Goal: Task Accomplishment & Management: Use online tool/utility

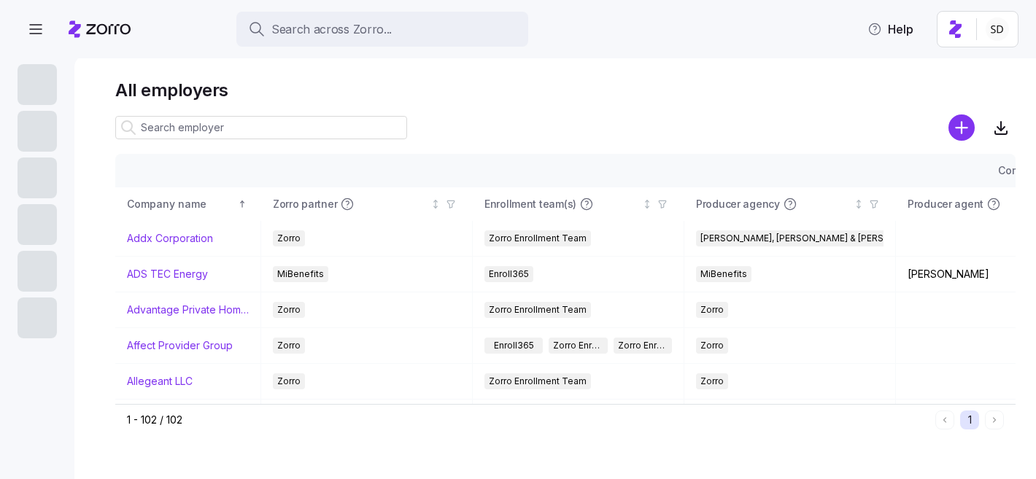
click at [298, 123] on input at bounding box center [261, 127] width 292 height 23
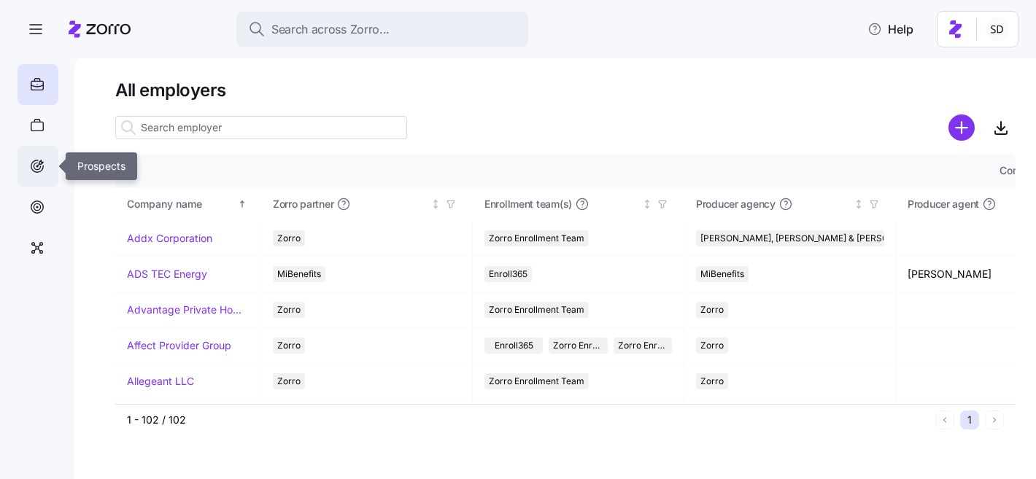
click at [42, 171] on icon at bounding box center [37, 167] width 16 height 18
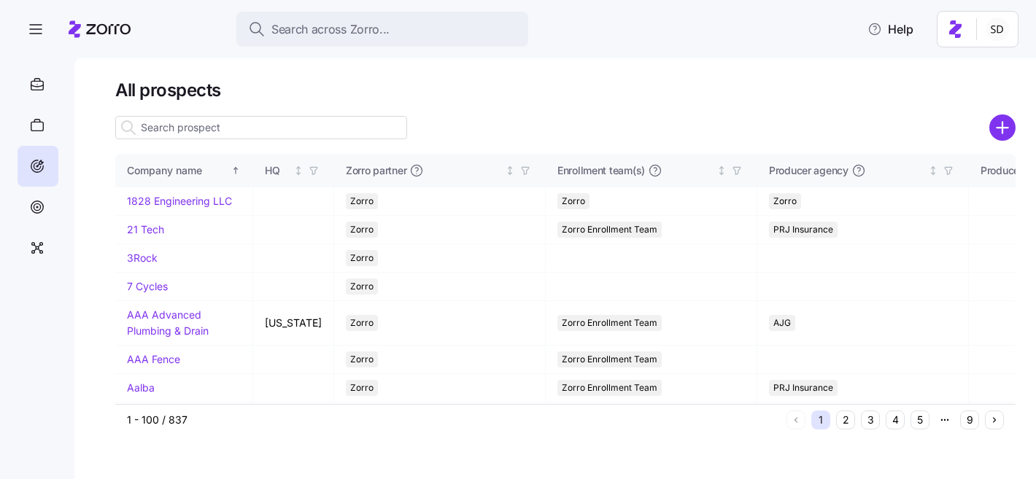
click at [186, 130] on input at bounding box center [261, 127] width 292 height 23
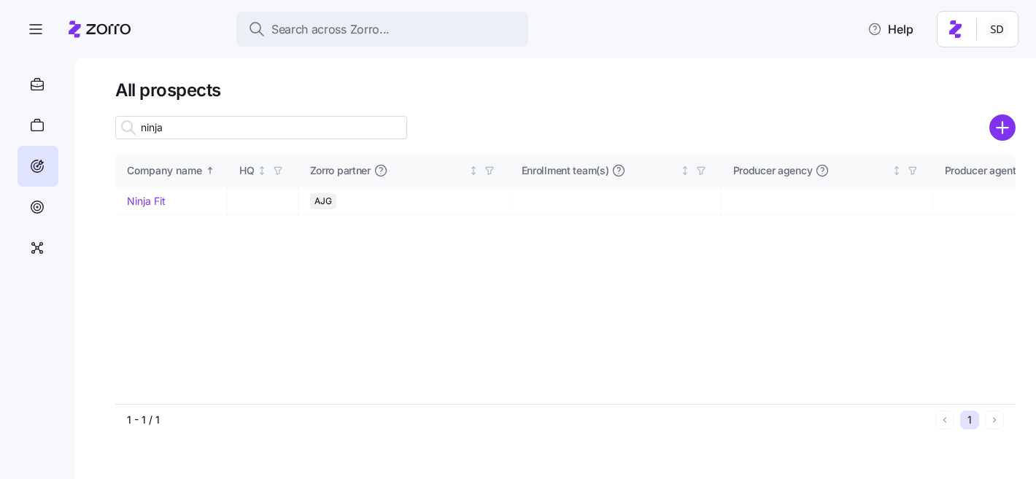
click at [186, 130] on input "ninja" at bounding box center [261, 127] width 292 height 23
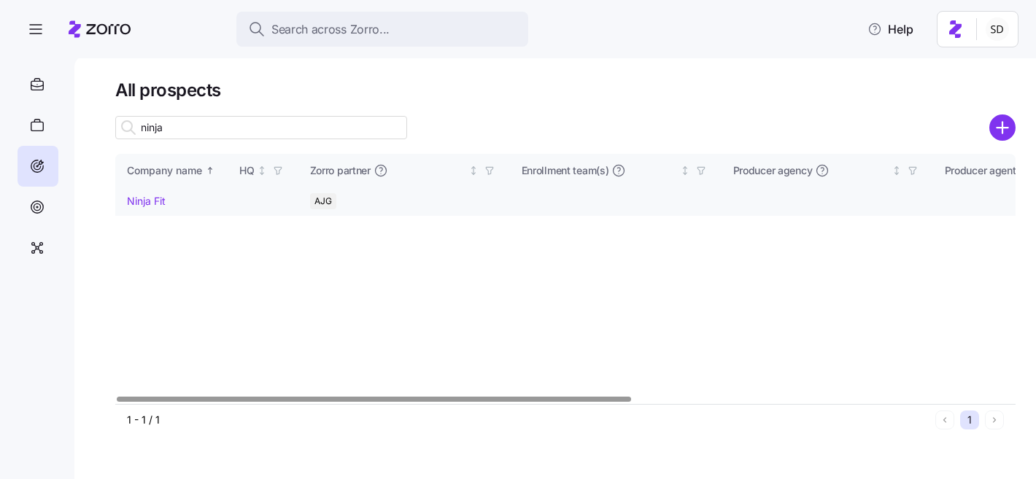
type input "ninja"
click at [142, 201] on link "Ninja Fit" at bounding box center [146, 201] width 39 height 12
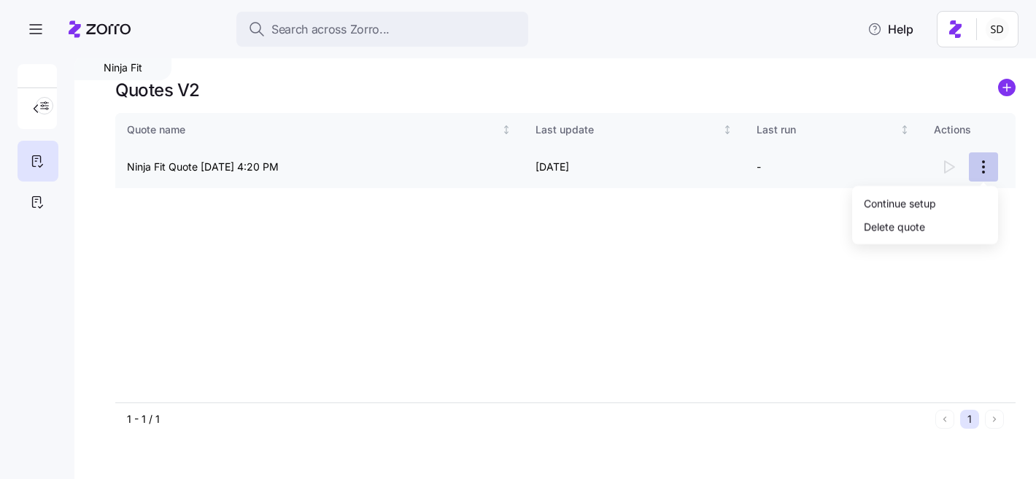
click at [986, 169] on html "Search across Zorro... Help Ninja Fit Quotes V2 Quote name Last update Last run…" at bounding box center [518, 235] width 1036 height 471
click at [892, 200] on div "Continue setup" at bounding box center [900, 203] width 72 height 16
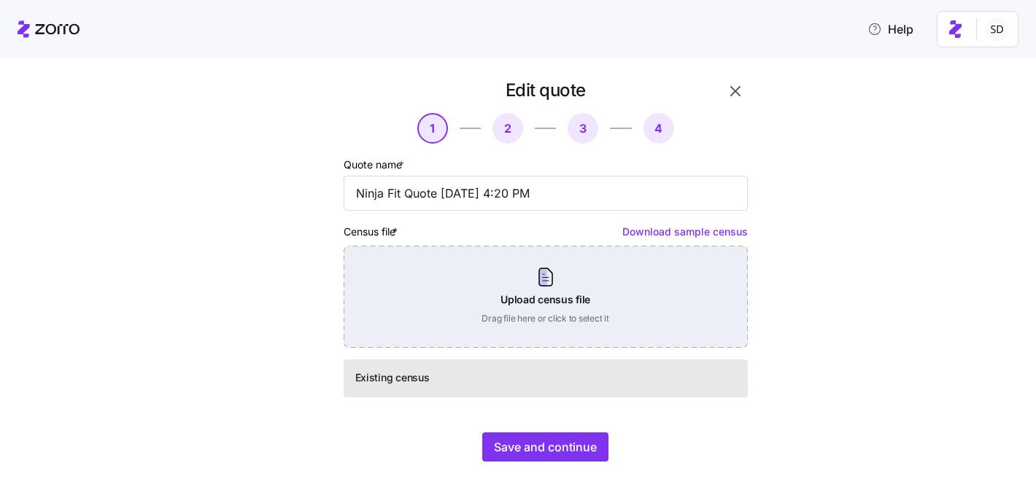
scroll to position [35, 0]
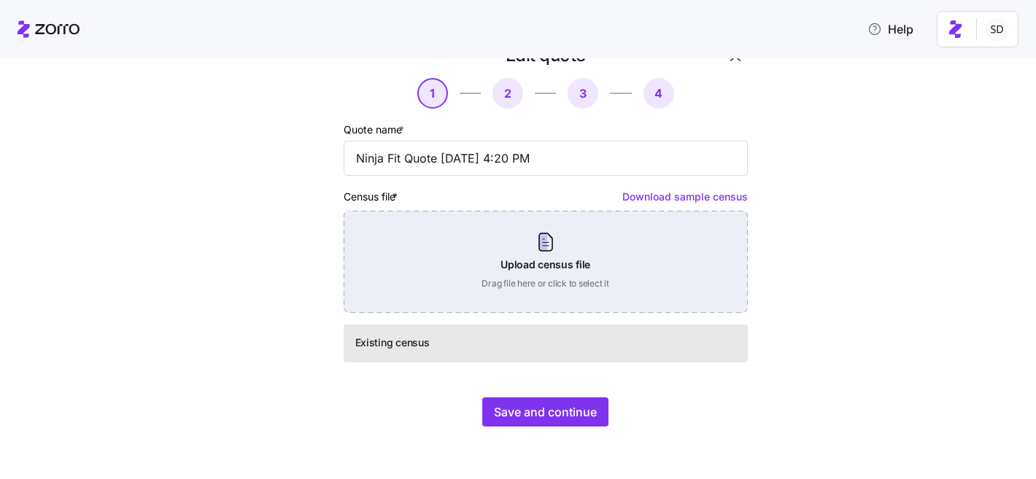
click at [620, 271] on div "Upload census file Drag file here or click to select it" at bounding box center [546, 262] width 404 height 102
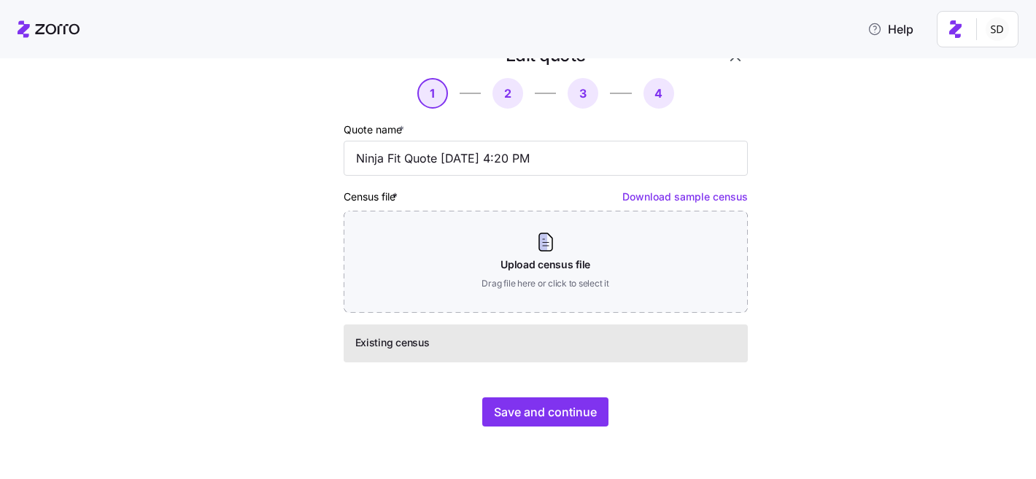
scroll to position [0, 0]
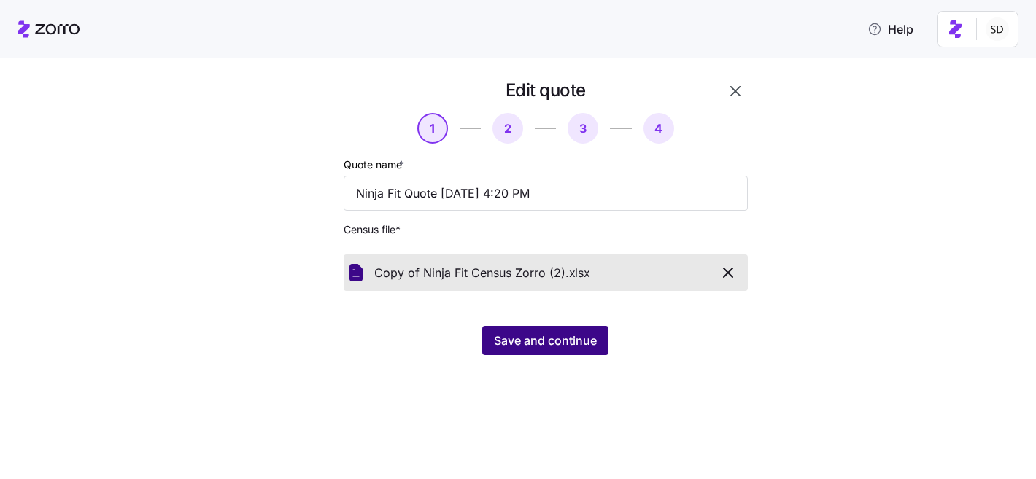
click at [508, 343] on span "Save and continue" at bounding box center [545, 341] width 103 height 18
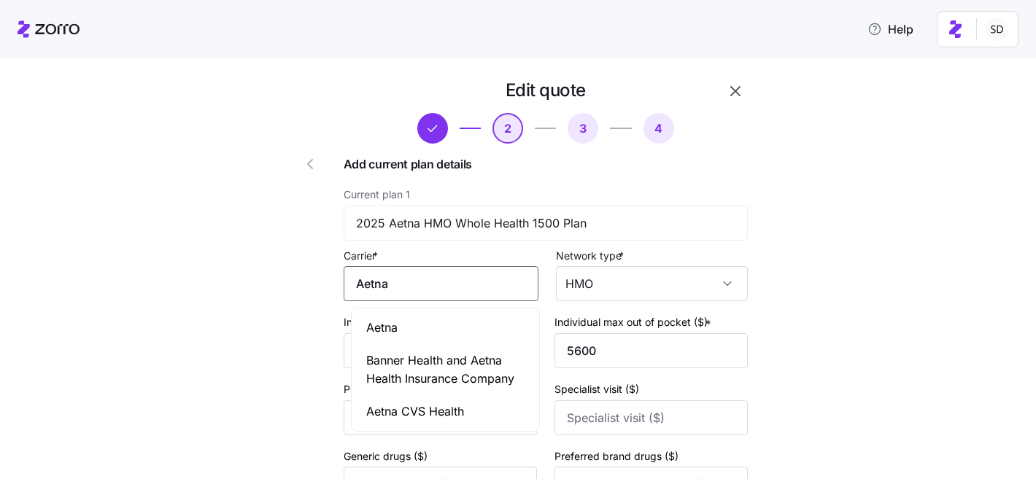
click at [473, 287] on input "Aetna" at bounding box center [441, 283] width 195 height 35
click at [466, 317] on div "Aetna" at bounding box center [446, 328] width 182 height 33
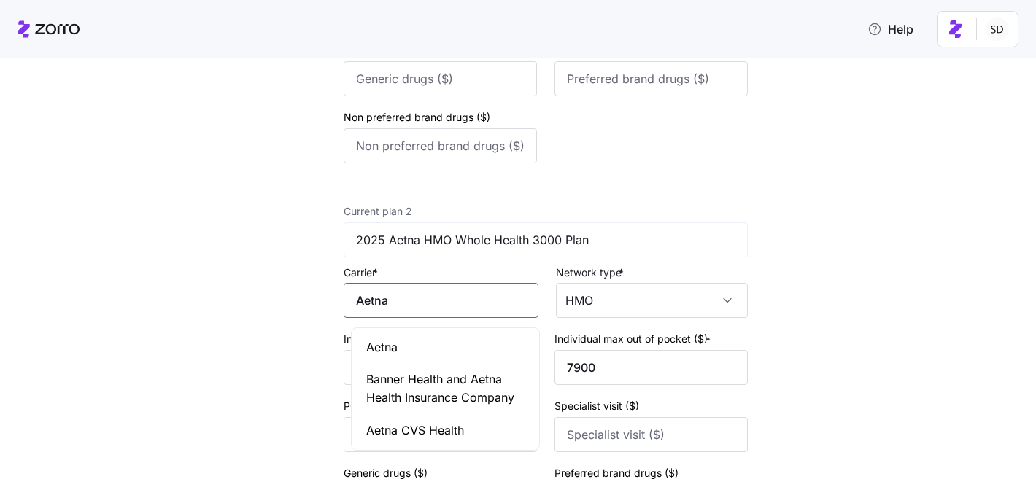
click at [466, 317] on input "Aetna" at bounding box center [441, 300] width 195 height 35
click at [459, 352] on div "Aetna" at bounding box center [446, 347] width 182 height 33
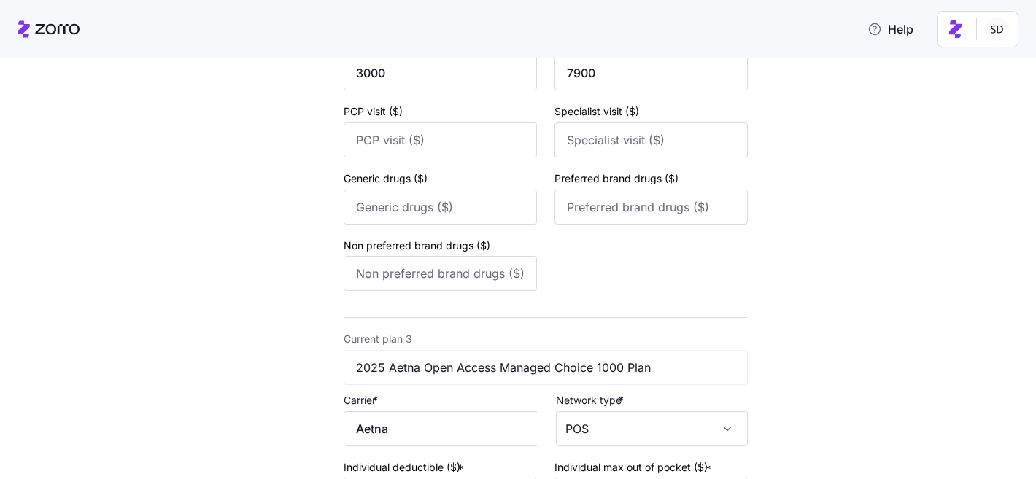
scroll to position [743, 0]
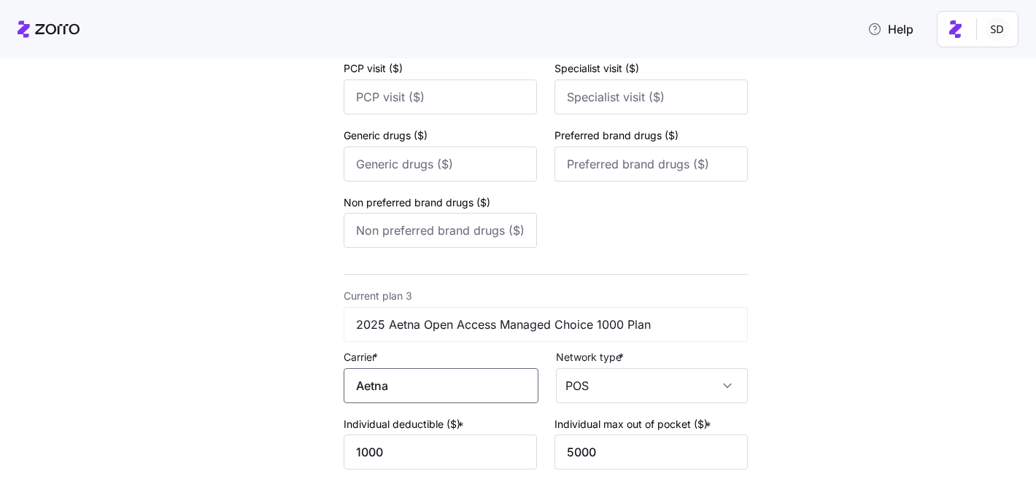
click at [447, 398] on input "Aetna" at bounding box center [441, 385] width 195 height 35
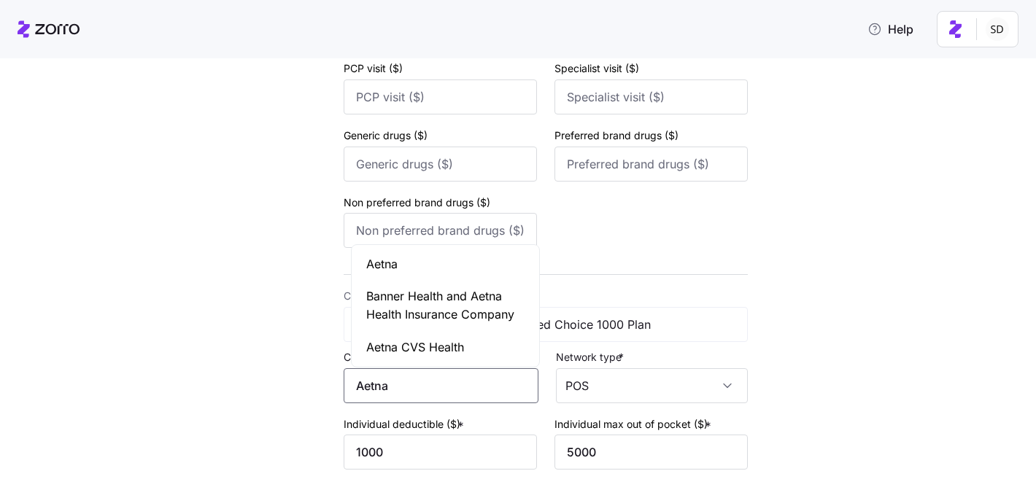
click at [441, 271] on div "Aetna" at bounding box center [446, 264] width 182 height 33
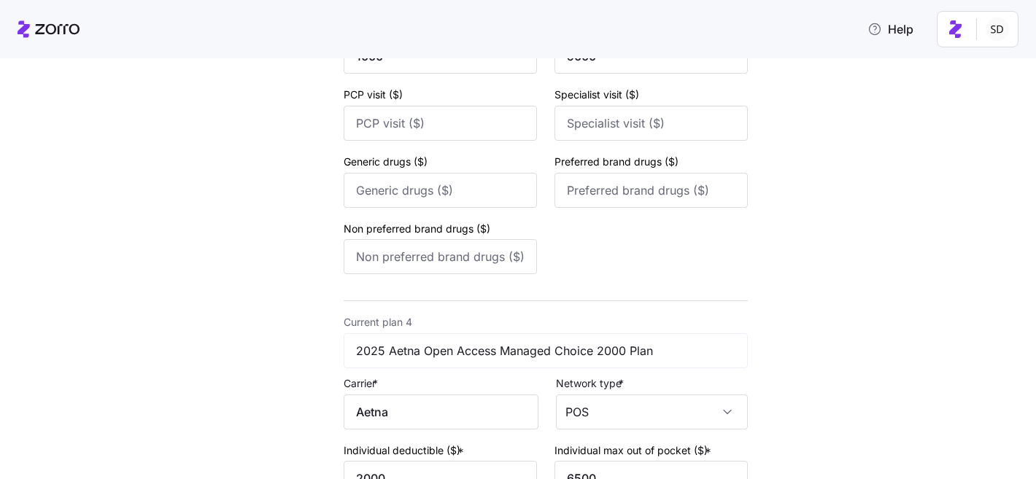
scroll to position [1261, 0]
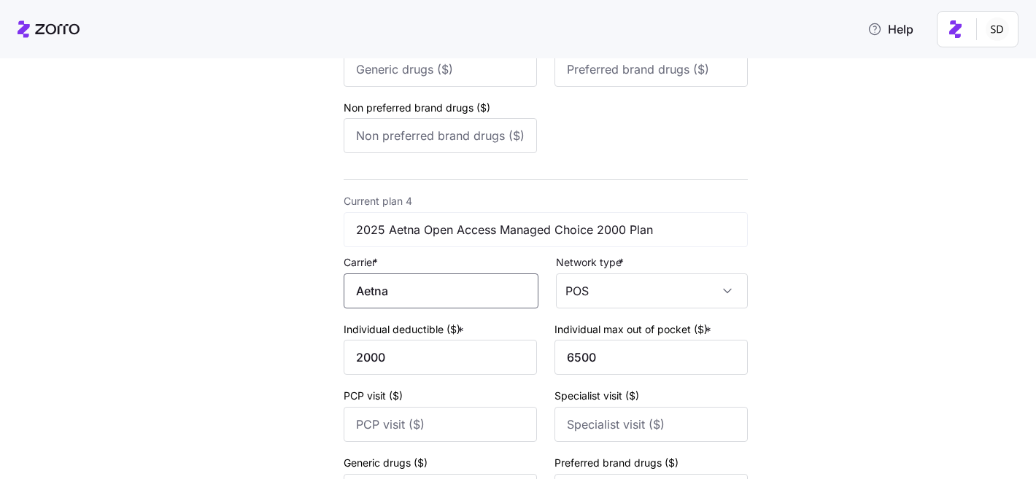
click at [444, 304] on input "Aetna" at bounding box center [441, 291] width 195 height 35
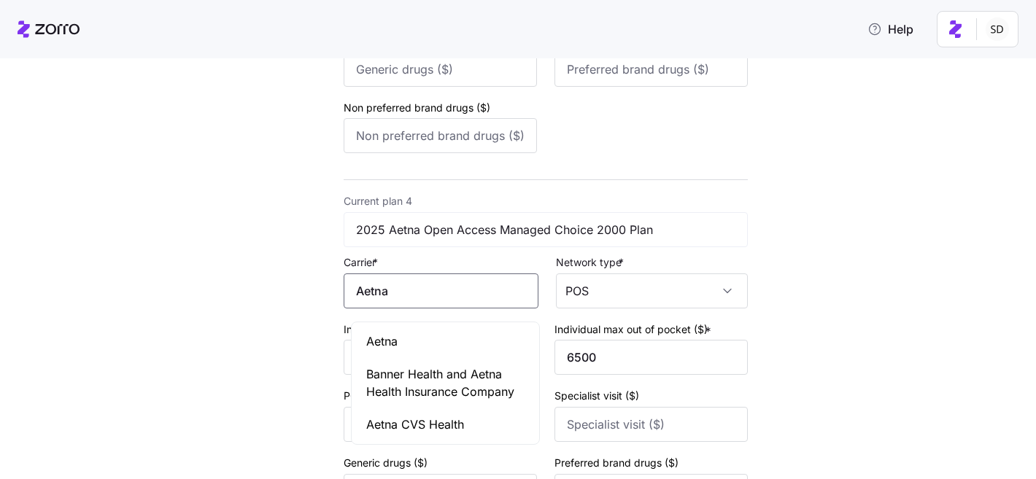
click at [430, 347] on div "Aetna" at bounding box center [446, 341] width 182 height 33
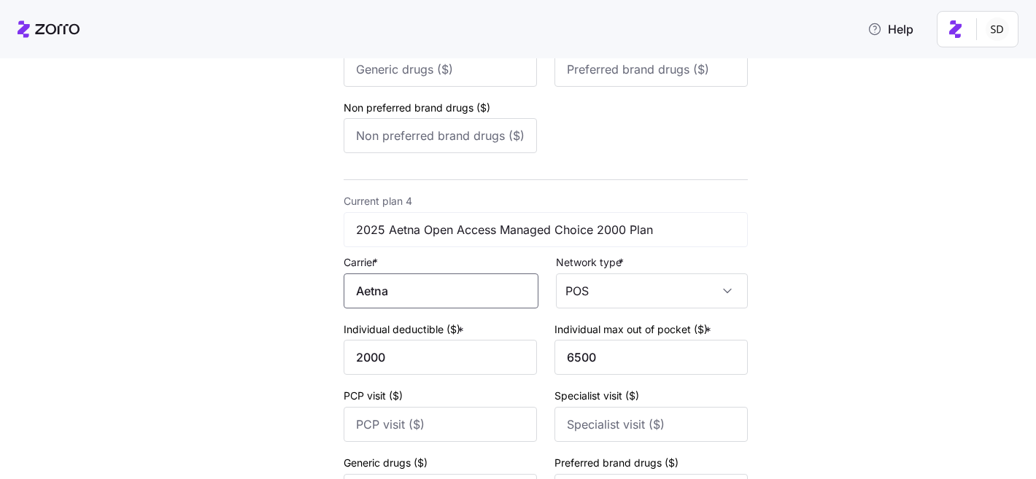
scroll to position [1510, 0]
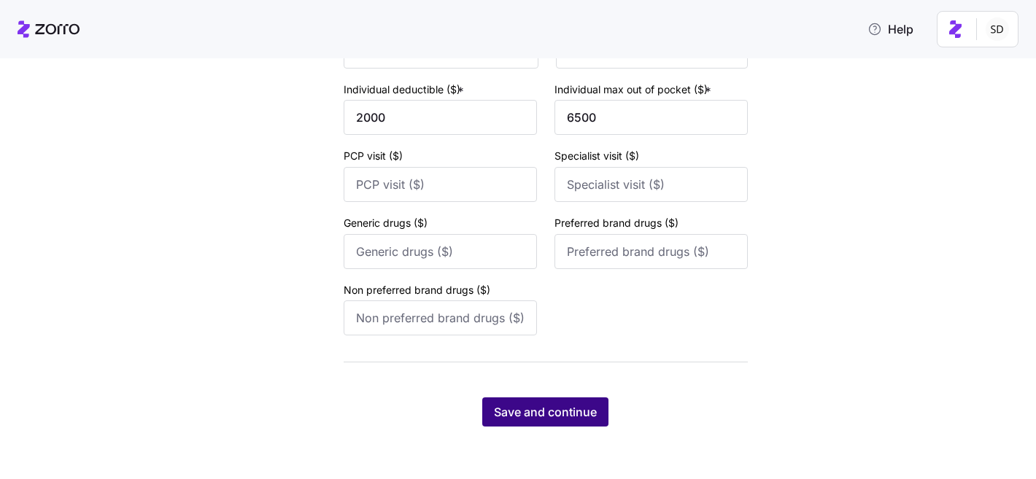
click at [506, 410] on span "Save and continue" at bounding box center [545, 412] width 103 height 18
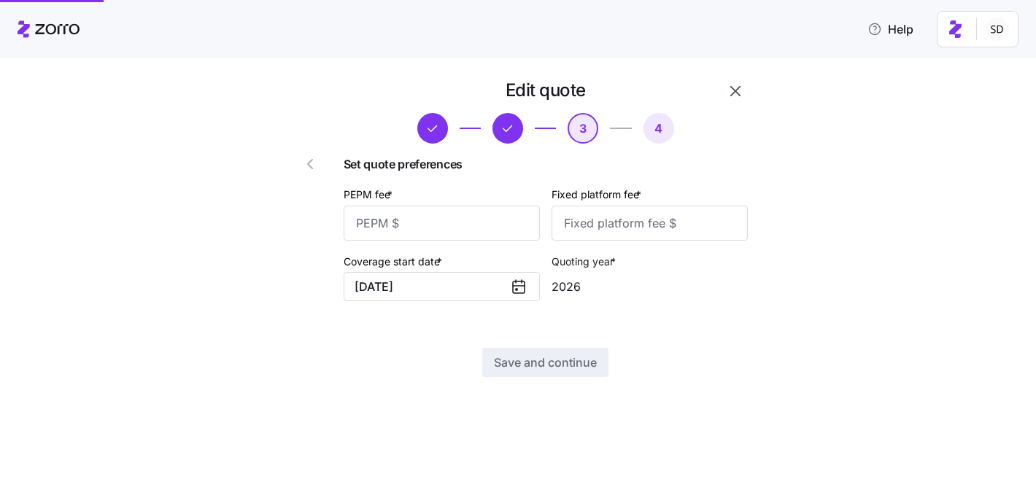
scroll to position [0, 0]
click at [432, 230] on input "PEPM fee *" at bounding box center [442, 223] width 196 height 35
type input "75"
click at [619, 216] on input "Fixed platform fee *" at bounding box center [650, 223] width 196 height 35
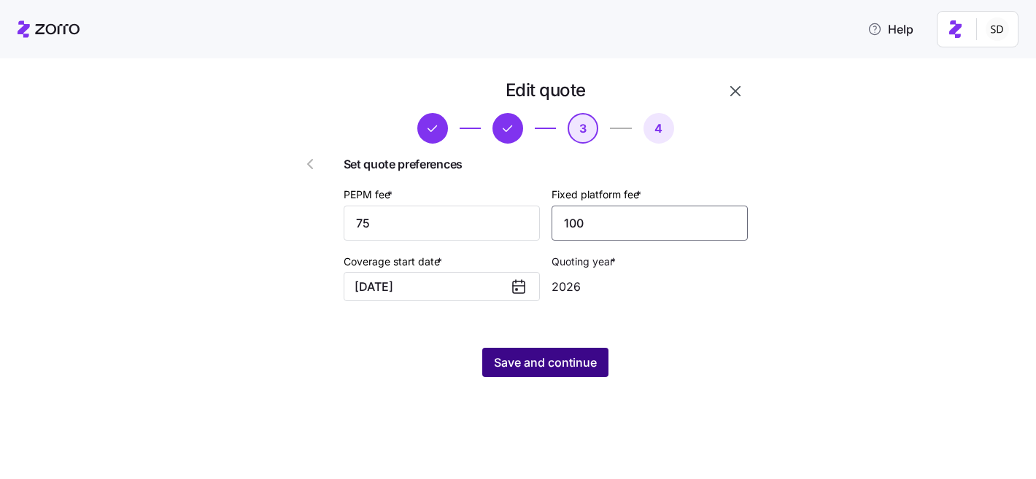
type input "100"
click at [501, 360] on span "Save and continue" at bounding box center [545, 363] width 103 height 18
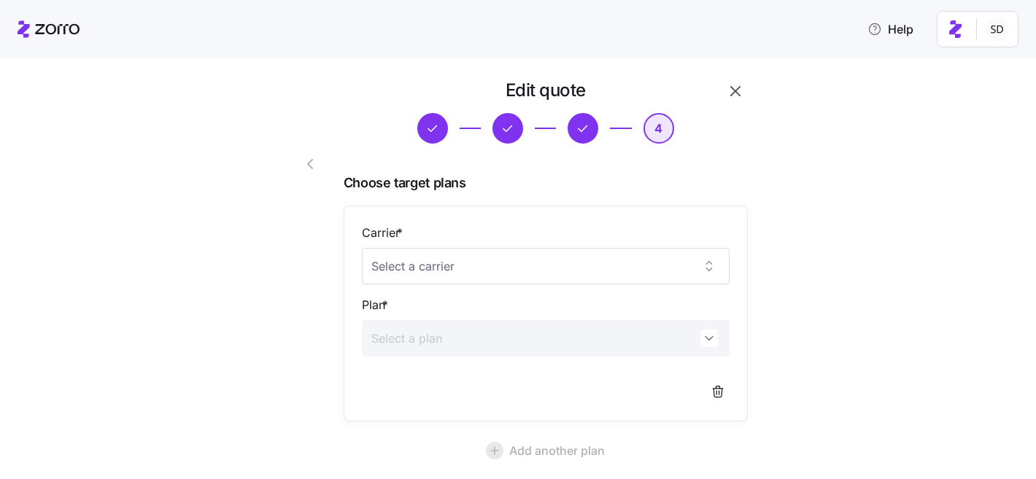
scroll to position [149, 0]
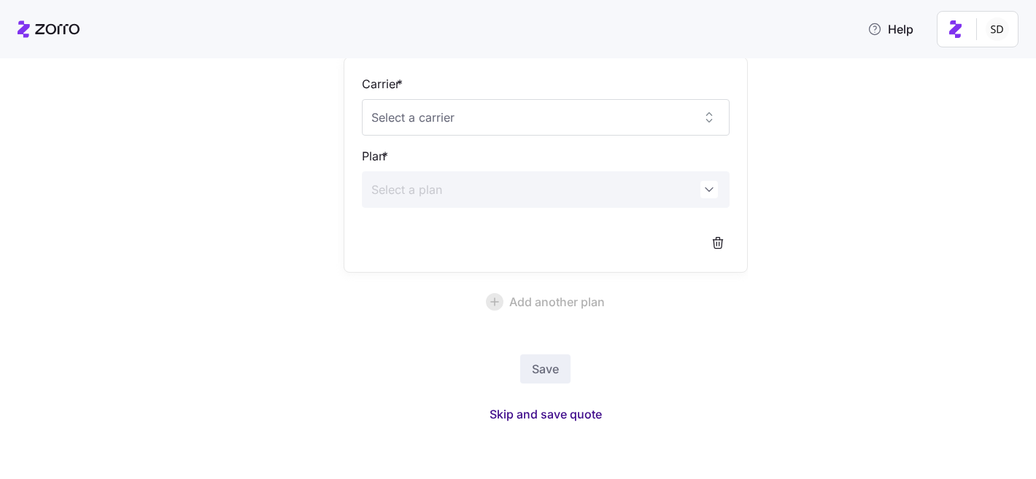
click at [545, 418] on span "Skip and save quote" at bounding box center [546, 415] width 112 height 18
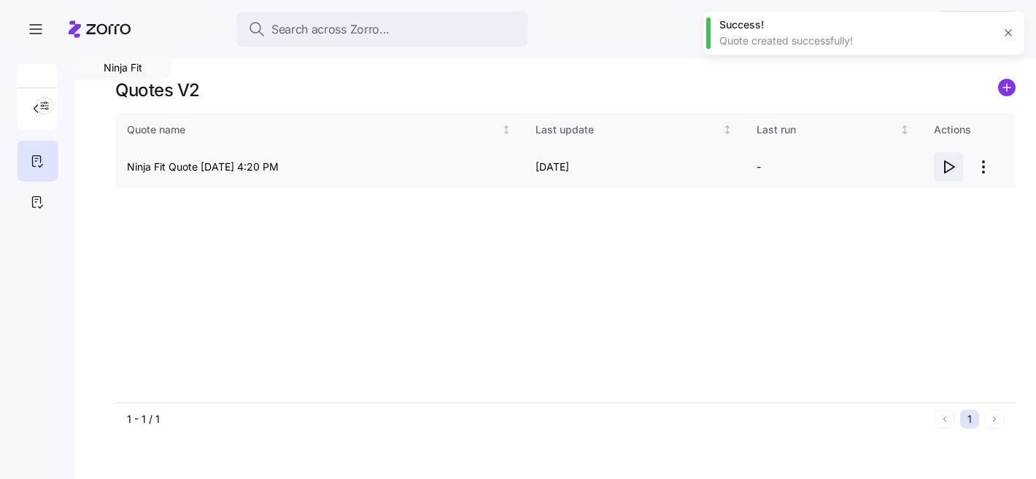
click at [943, 164] on icon "button" at bounding box center [949, 167] width 18 height 18
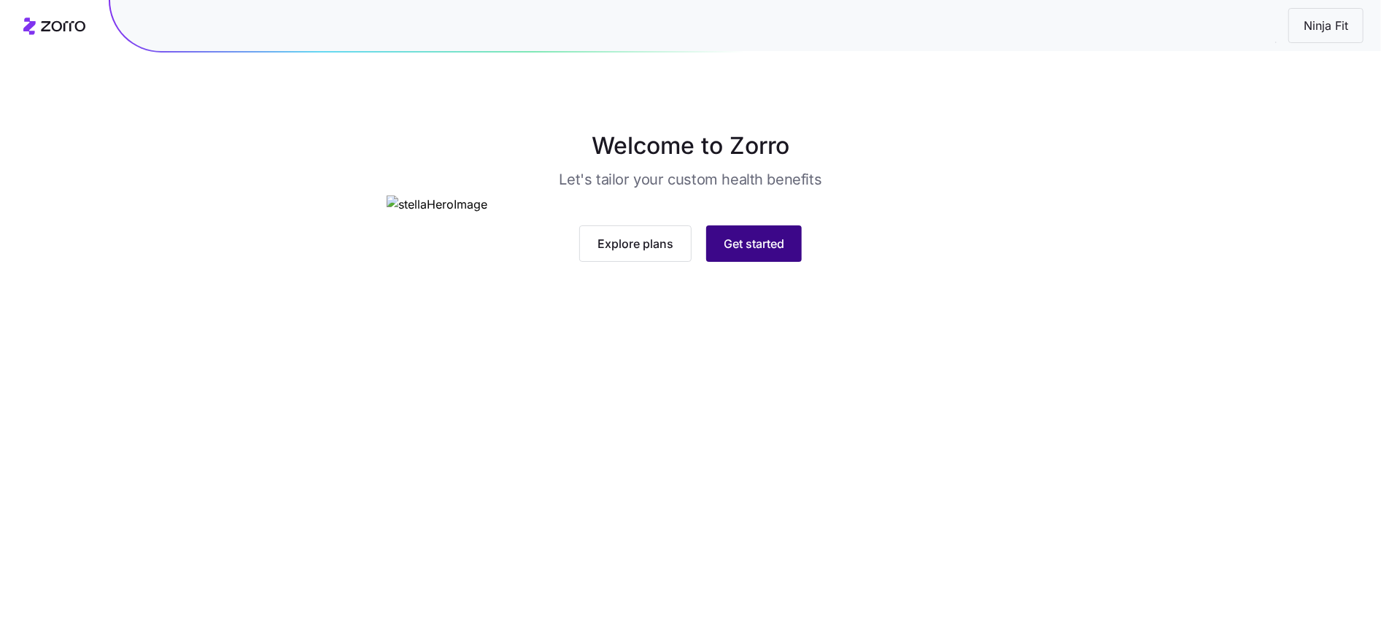
click at [753, 252] on span "Get started" at bounding box center [754, 244] width 61 height 18
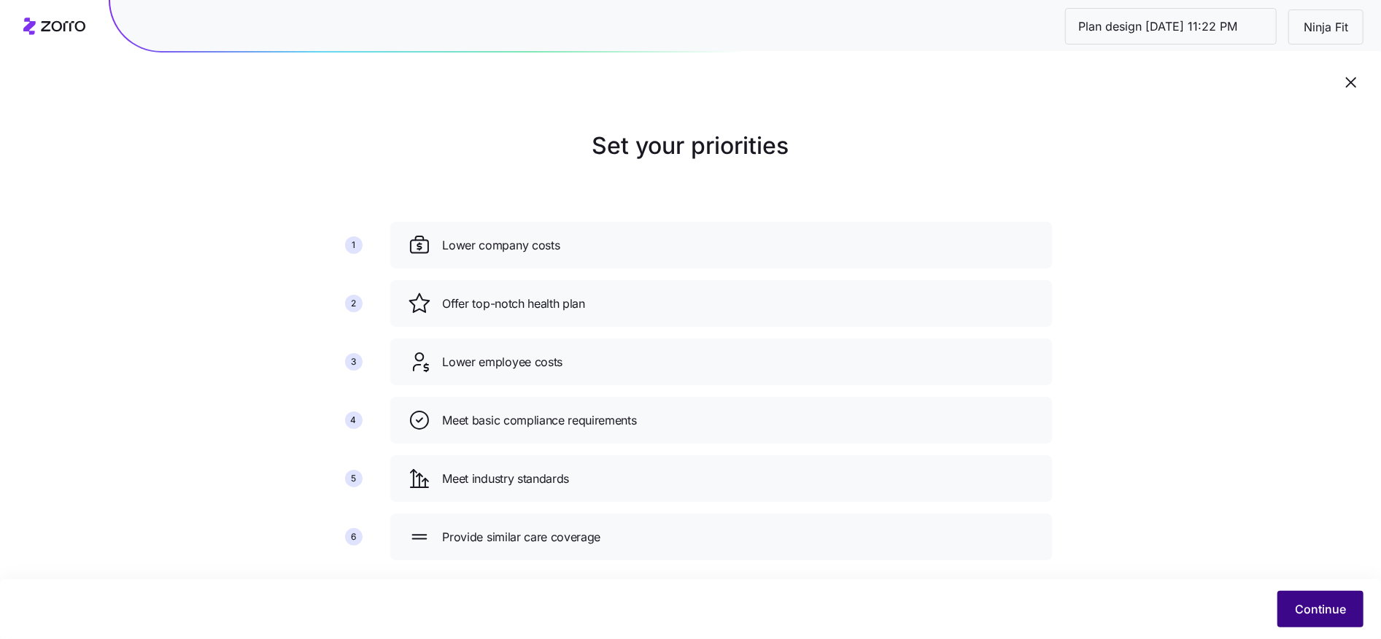
click at [1301, 606] on span "Continue" at bounding box center [1320, 609] width 51 height 18
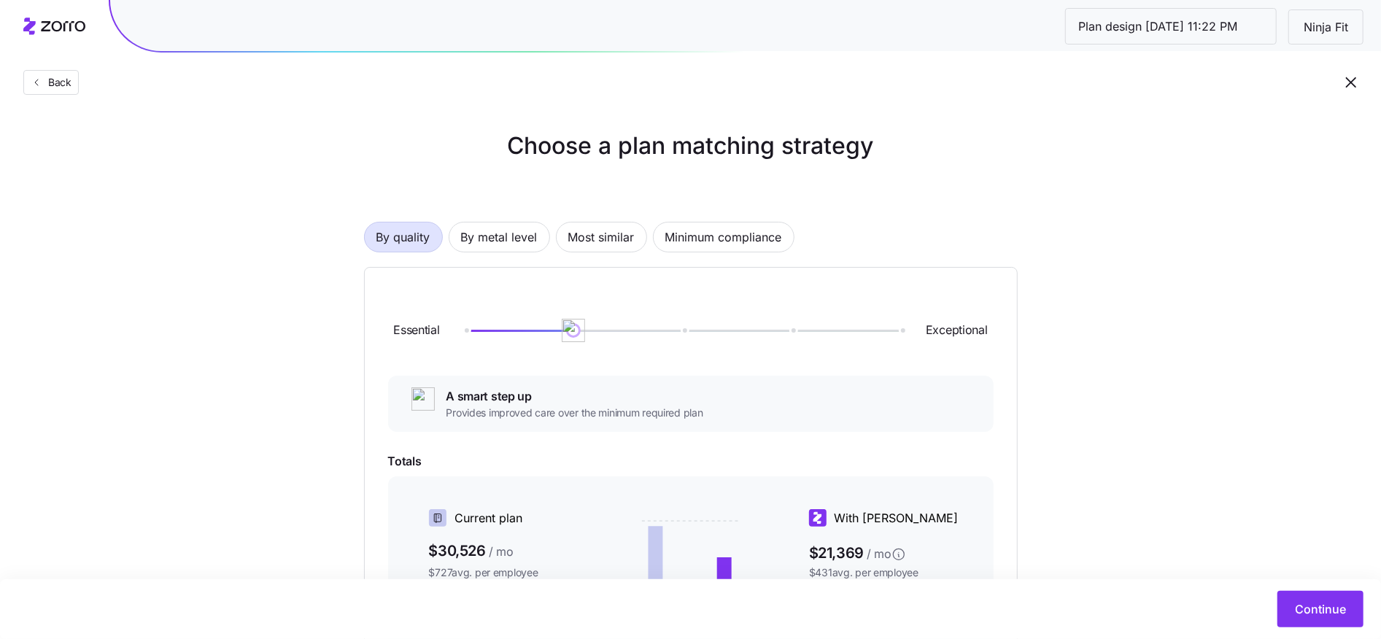
click at [458, 221] on div "By quality By metal level Most similar Minimum compliance Essential Exceptional…" at bounding box center [691, 504] width 654 height 658
click at [485, 234] on span "By metal level" at bounding box center [499, 237] width 77 height 29
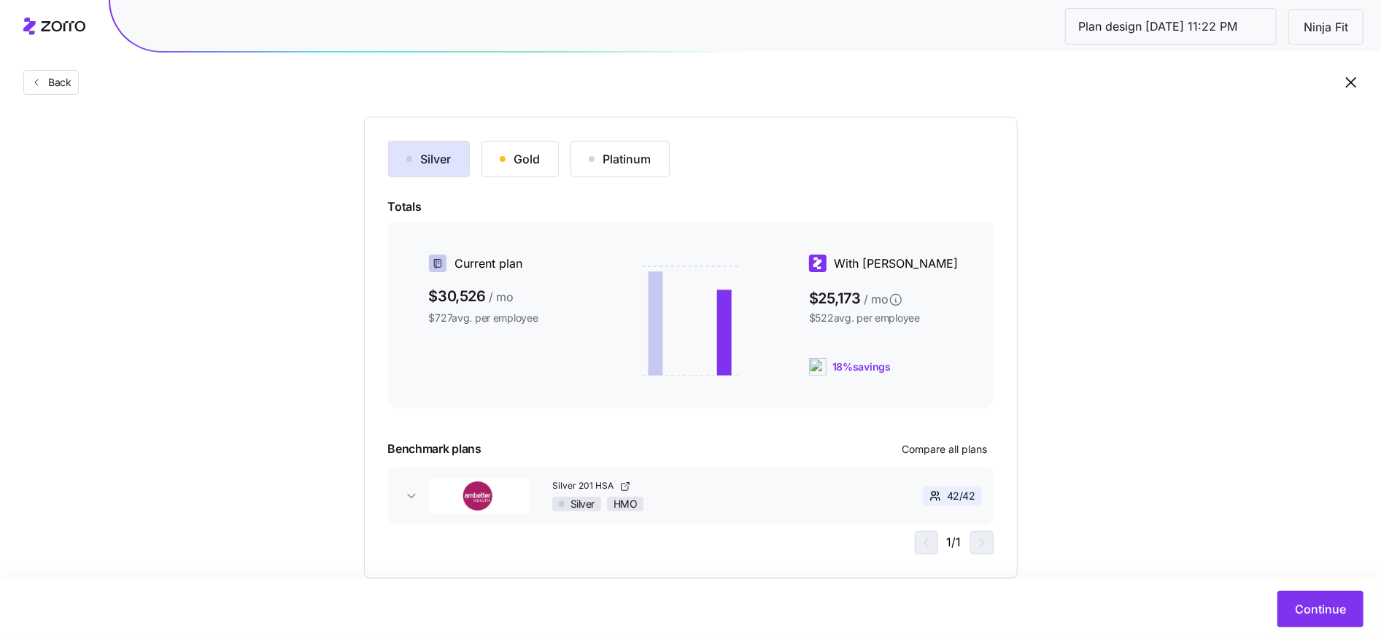
scroll to position [182, 0]
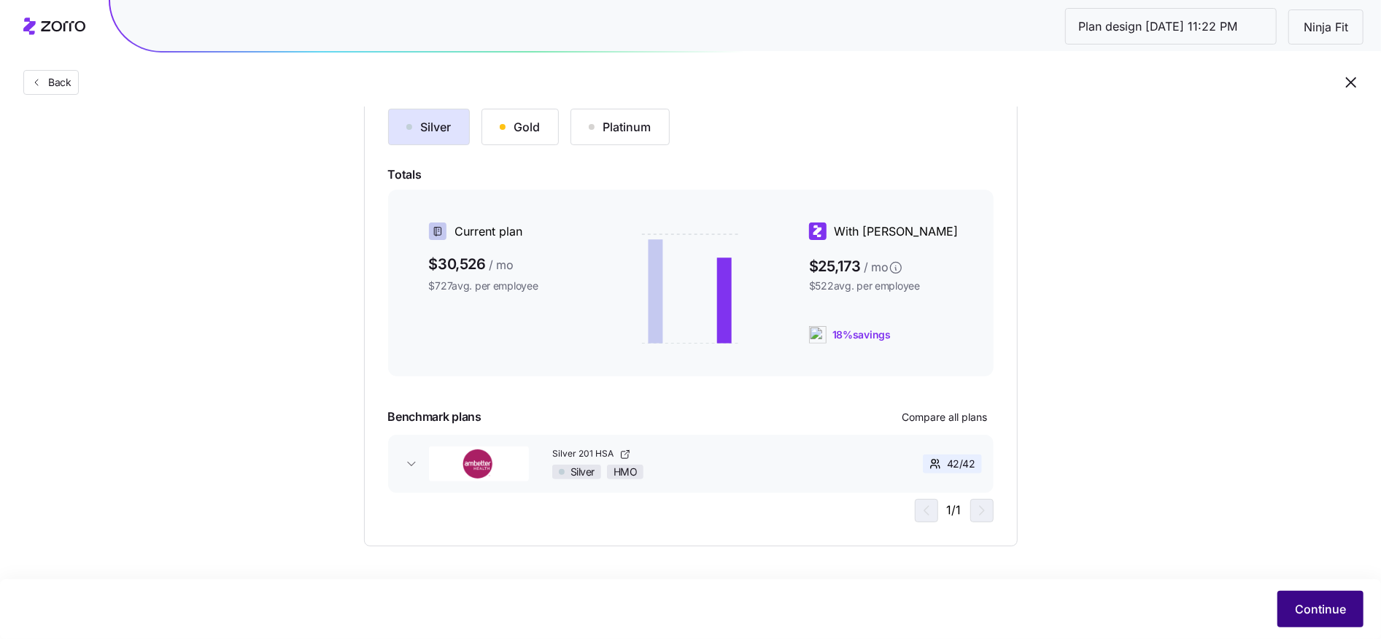
click at [1305, 610] on span "Continue" at bounding box center [1320, 609] width 51 height 18
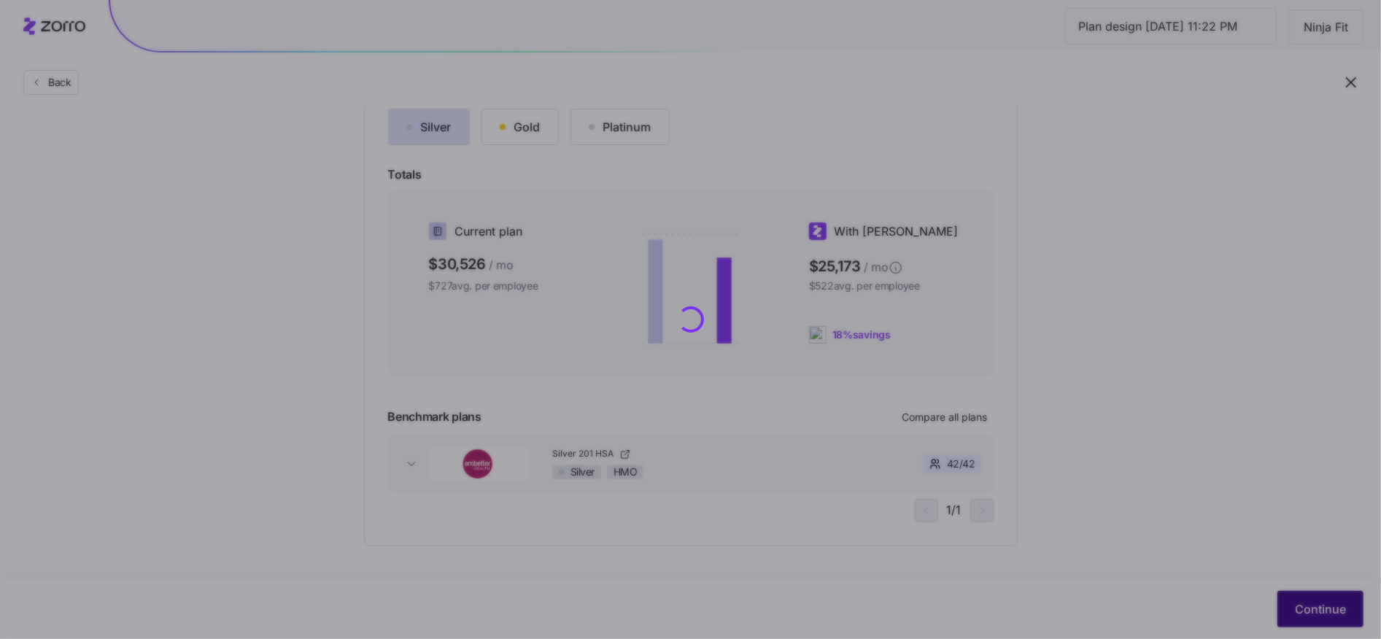
scroll to position [0, 0]
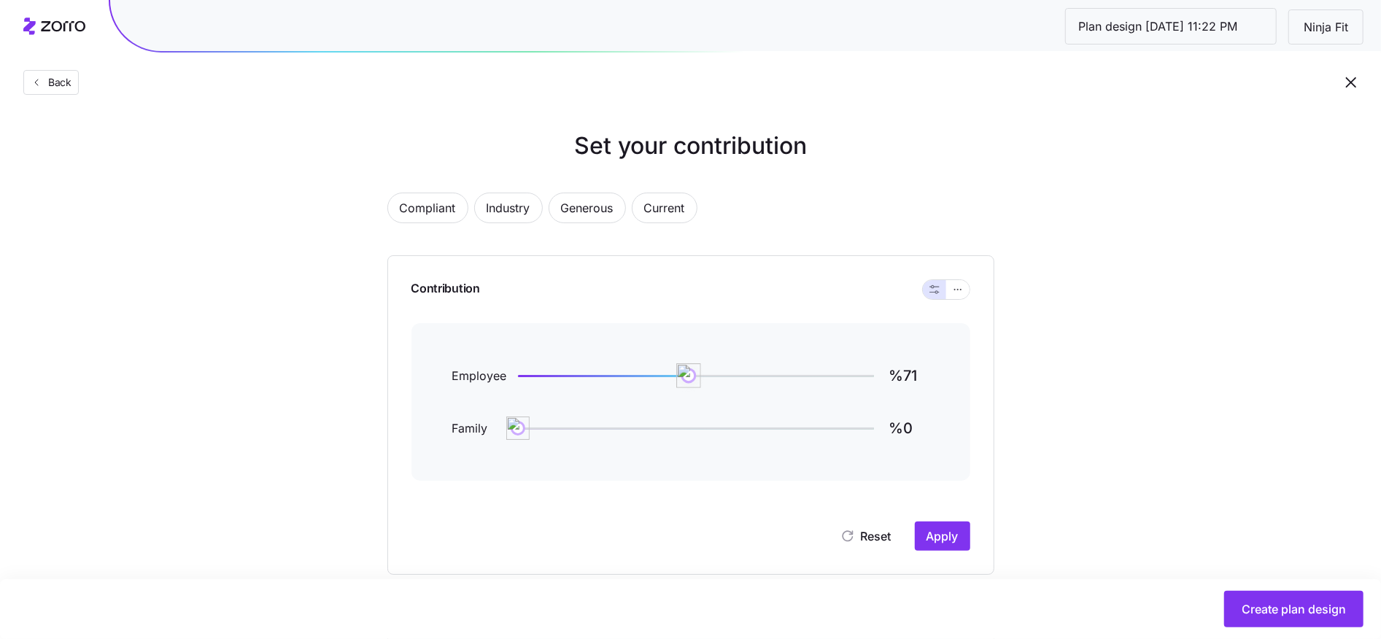
type input "%70"
drag, startPoint x: 692, startPoint y: 377, endPoint x: 684, endPoint y: 377, distance: 8.0
click at [684, 377] on img at bounding box center [684, 375] width 25 height 25
click at [943, 532] on span "Apply" at bounding box center [943, 537] width 32 height 18
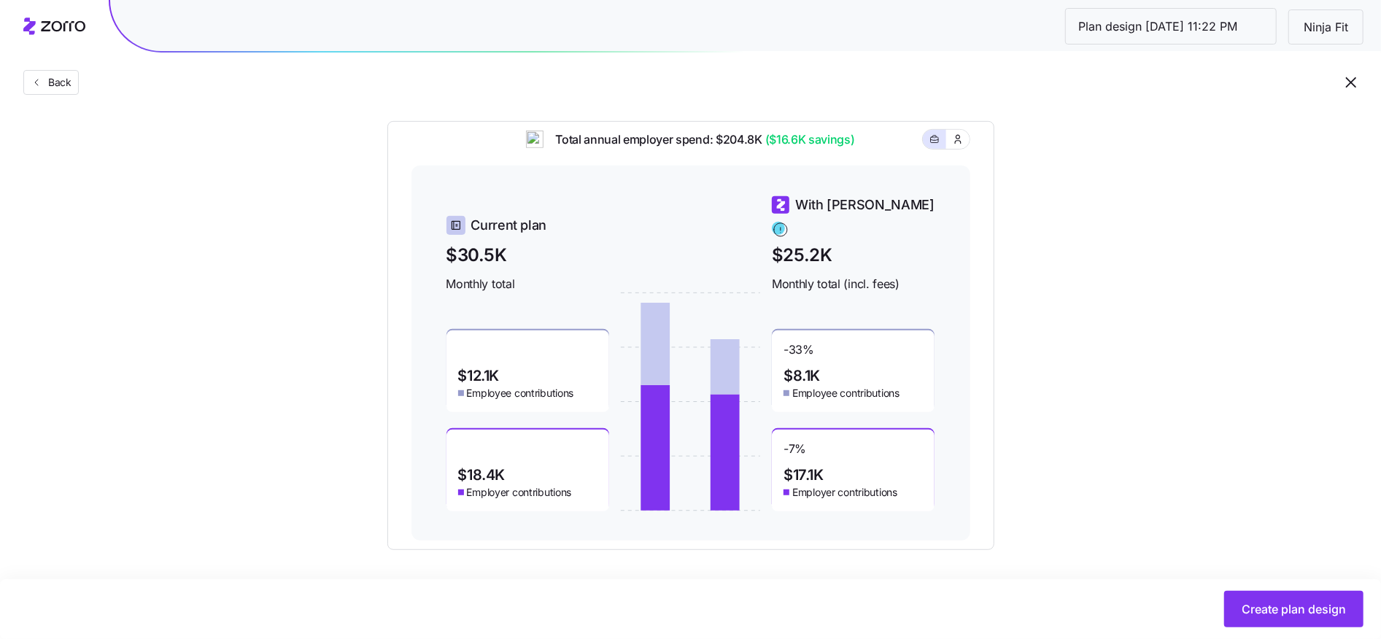
scroll to position [472, 0]
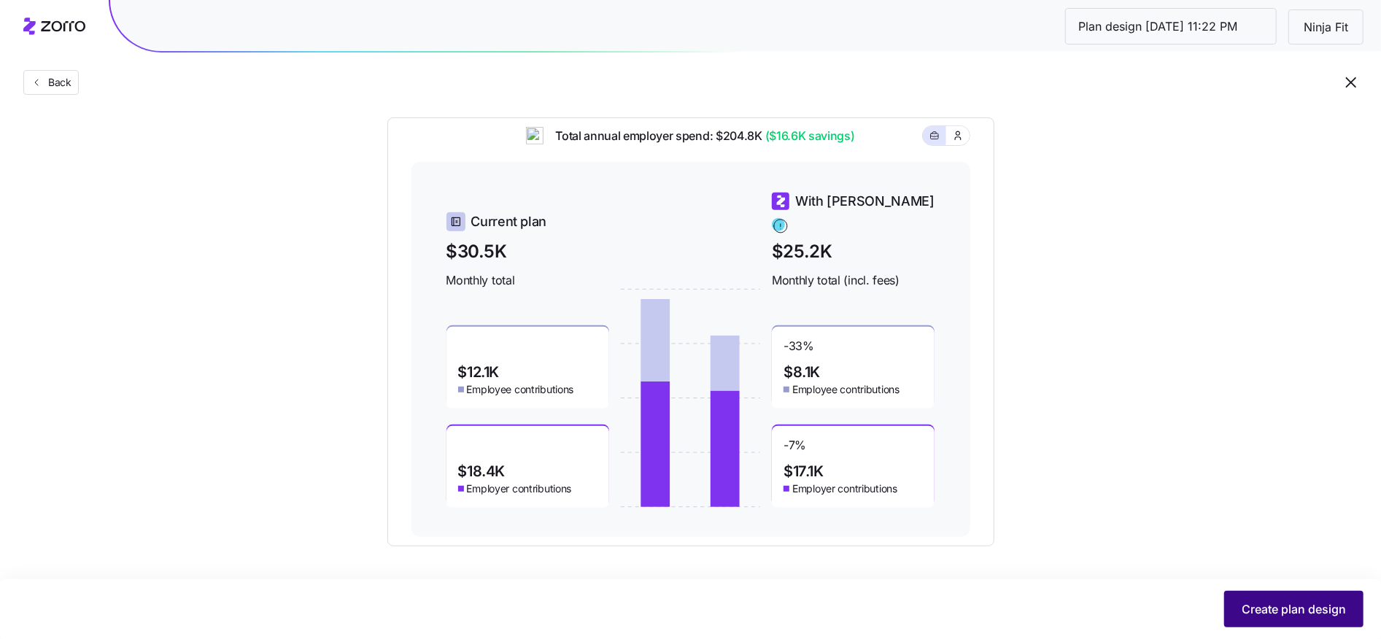
click at [1248, 608] on span "Create plan design" at bounding box center [1294, 609] width 104 height 18
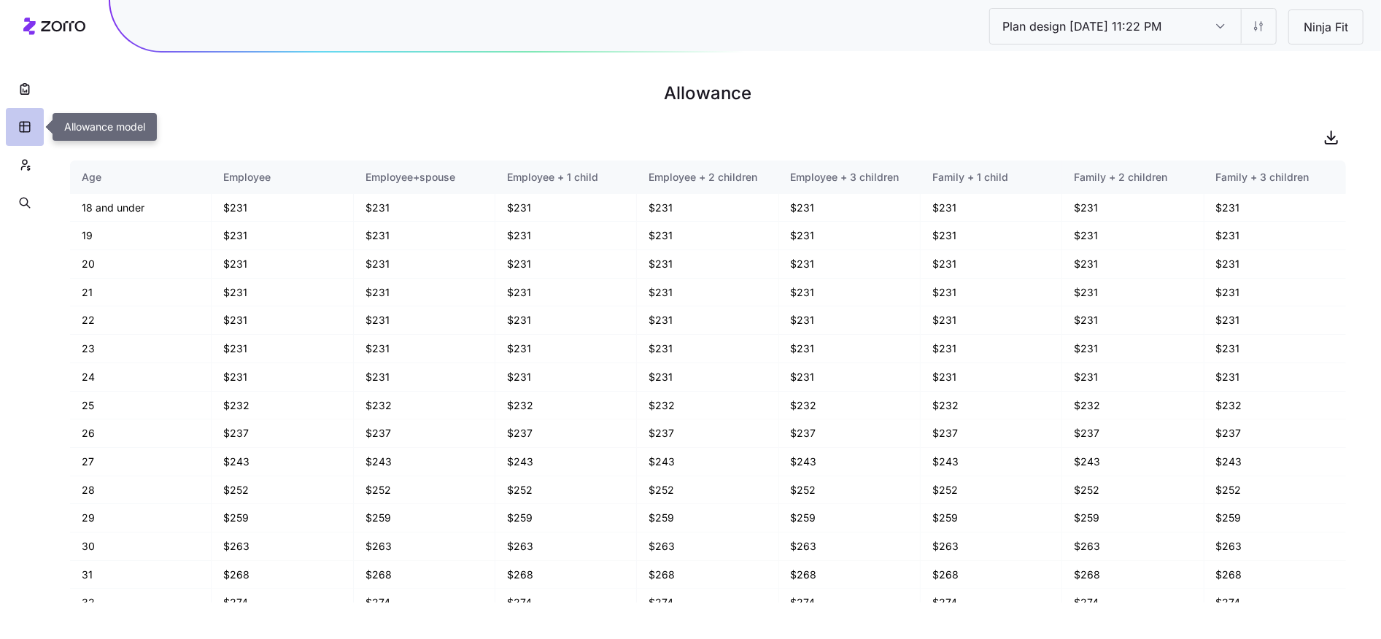
click at [20, 125] on icon "button" at bounding box center [24, 127] width 13 height 15
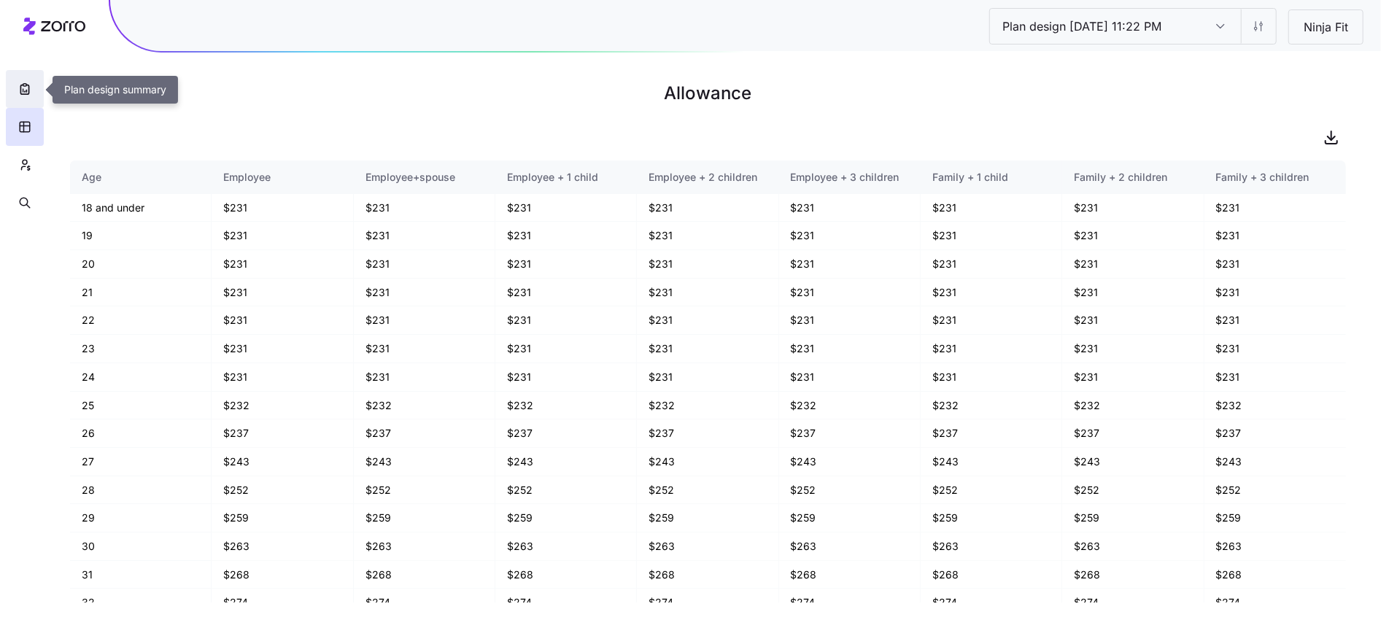
click at [28, 94] on icon "button" at bounding box center [25, 89] width 15 height 15
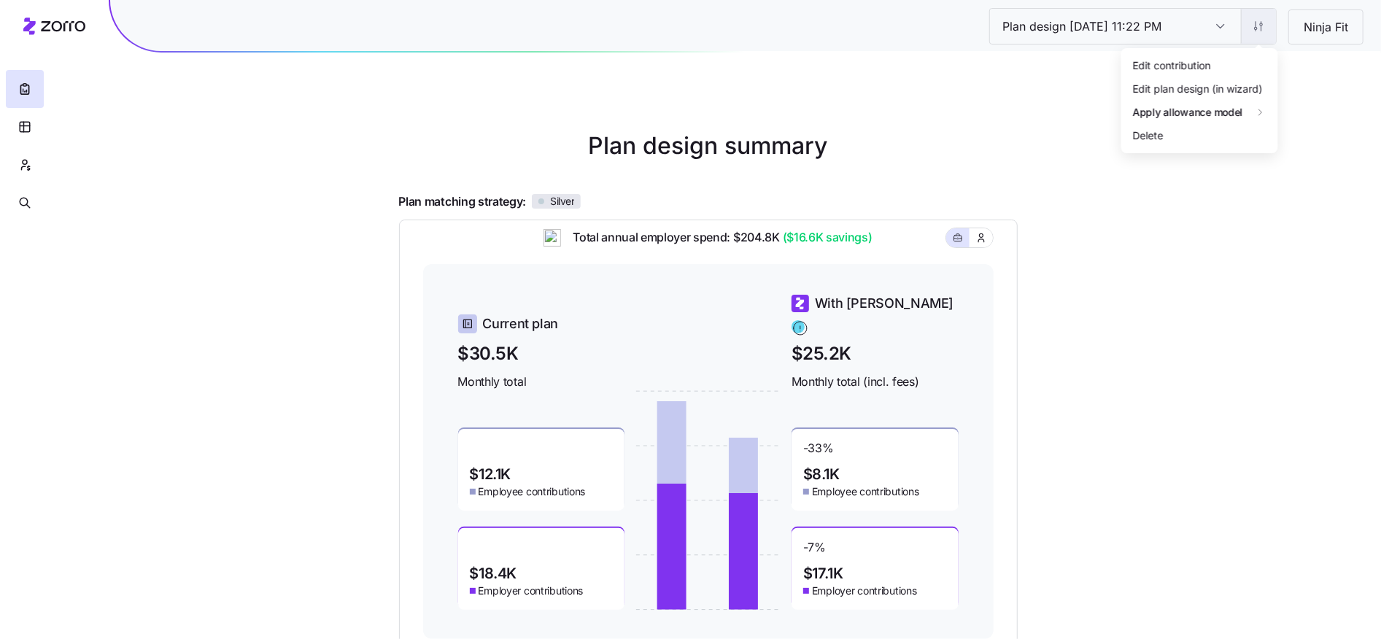
click at [1259, 37] on html "Plan design [DATE] 11:22 PM Plan design [DATE] 11:22 PM Ninja Fit Plan design s…" at bounding box center [690, 384] width 1381 height 768
click at [1216, 71] on div "Edit contribution" at bounding box center [1199, 64] width 145 height 23
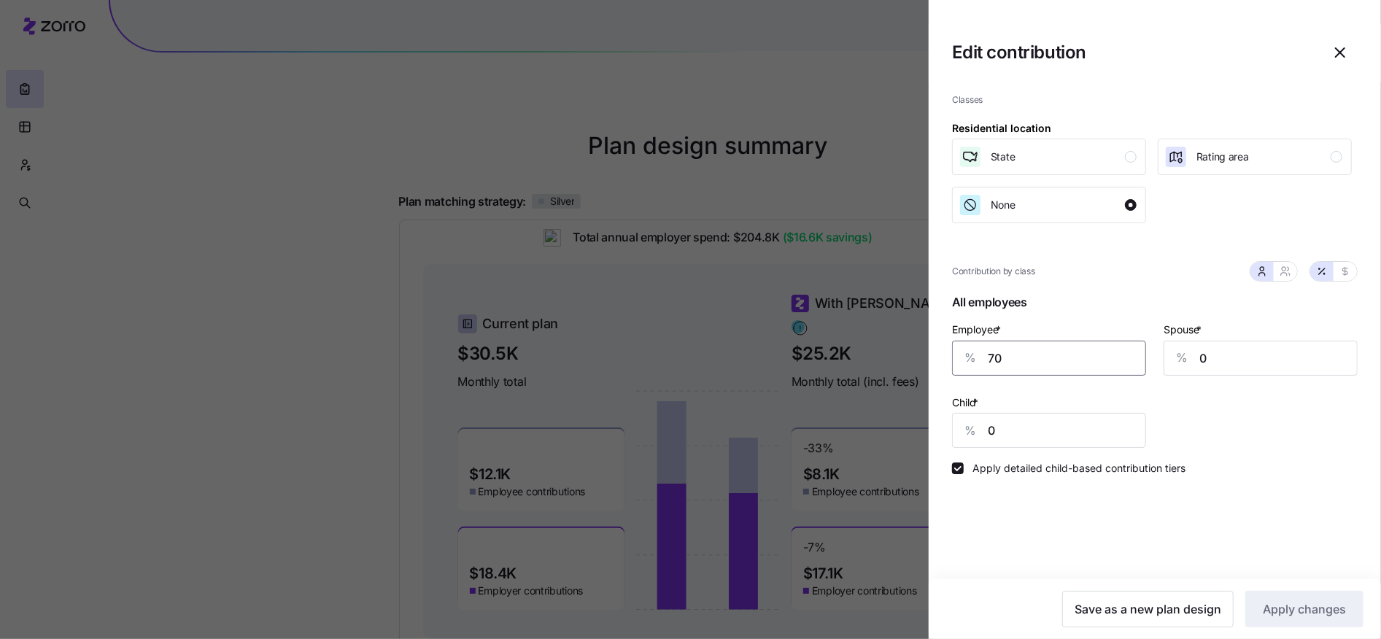
click at [1086, 371] on input "70" at bounding box center [1049, 358] width 194 height 35
type input "60"
click at [1315, 627] on button "Apply changes" at bounding box center [1304, 609] width 118 height 36
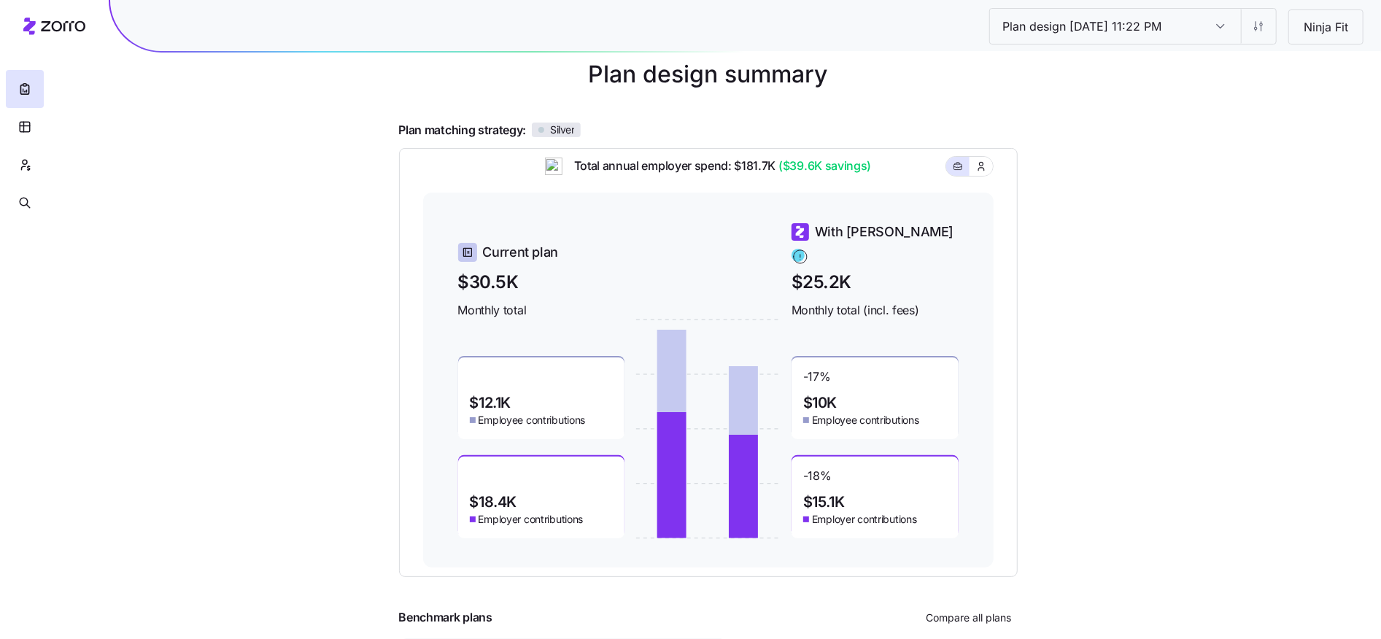
scroll to position [72, 0]
click at [1262, 26] on html "Plan design [DATE] 11:22 PM Plan design [DATE] 11:22 PM Ninja Fit Plan design s…" at bounding box center [690, 312] width 1381 height 768
click at [1226, 68] on div "Edit contribution" at bounding box center [1199, 64] width 145 height 23
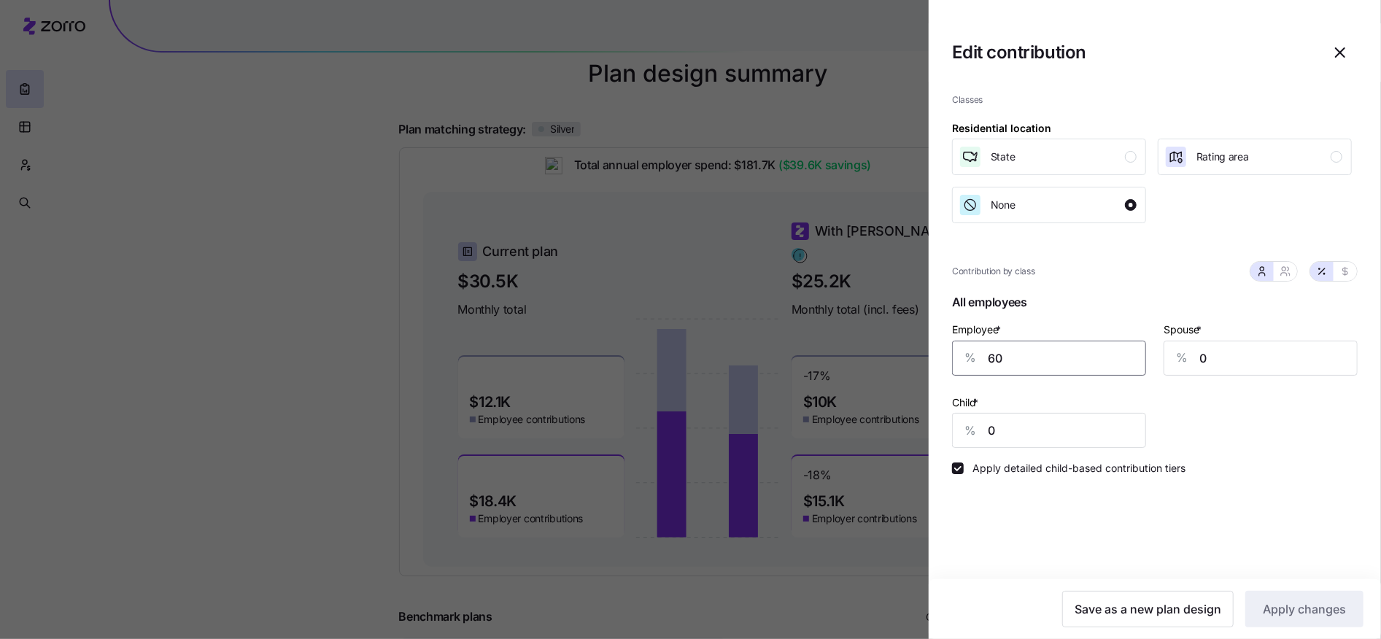
click at [1108, 356] on input "60" at bounding box center [1049, 358] width 194 height 35
type input "50"
click at [1292, 614] on span "Apply changes" at bounding box center [1304, 609] width 83 height 18
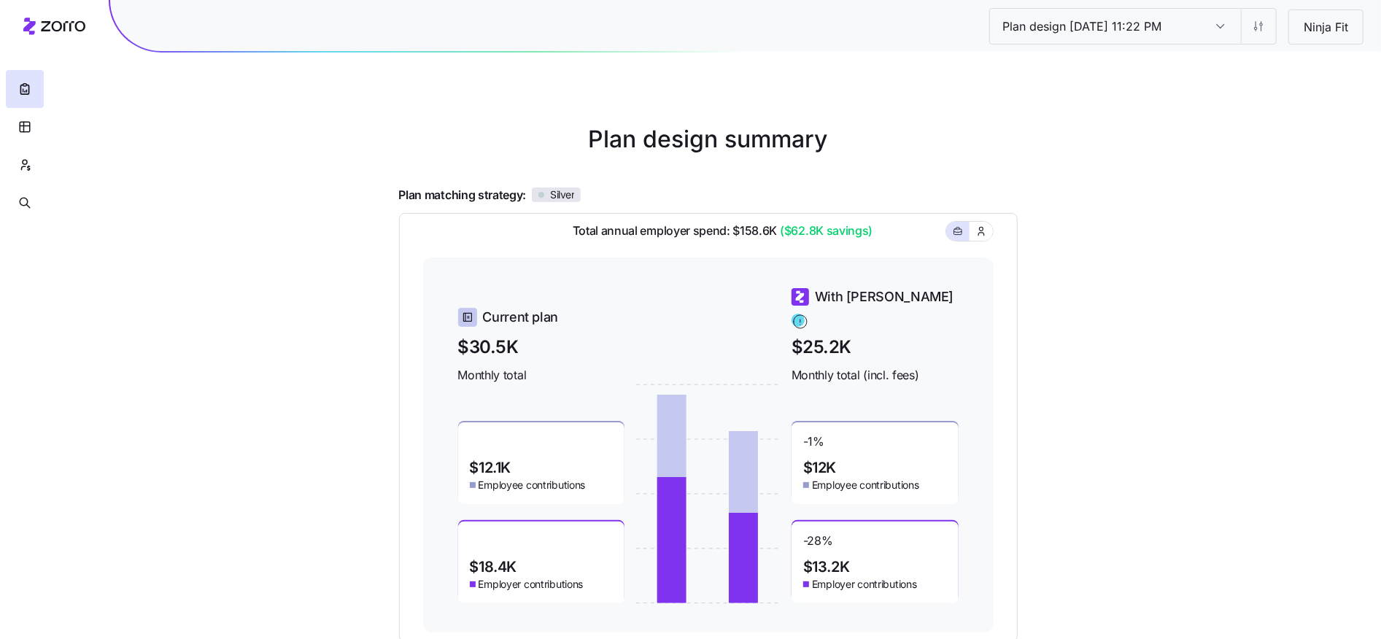
scroll to position [1, 0]
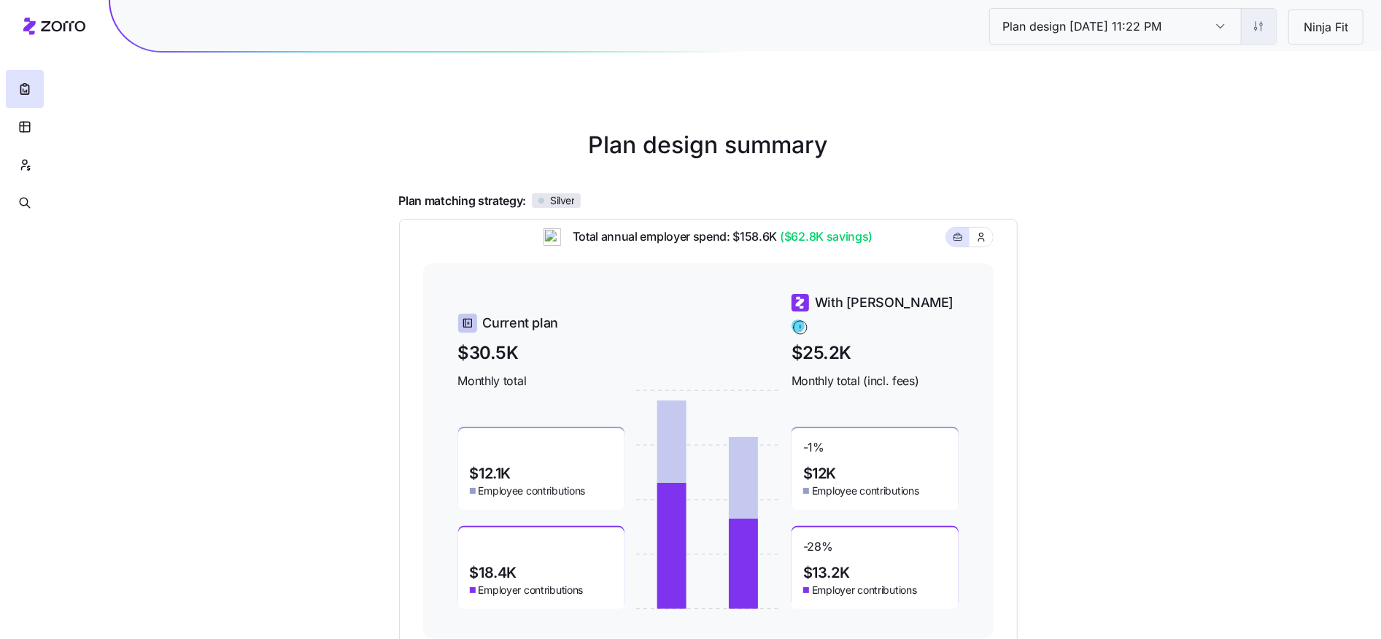
click at [1267, 39] on html "Plan design [DATE] 11:22 PM Plan design [DATE] 11:22 PM Ninja Fit Plan design s…" at bounding box center [690, 383] width 1381 height 768
click at [1247, 69] on div "Edit contribution" at bounding box center [1199, 64] width 145 height 23
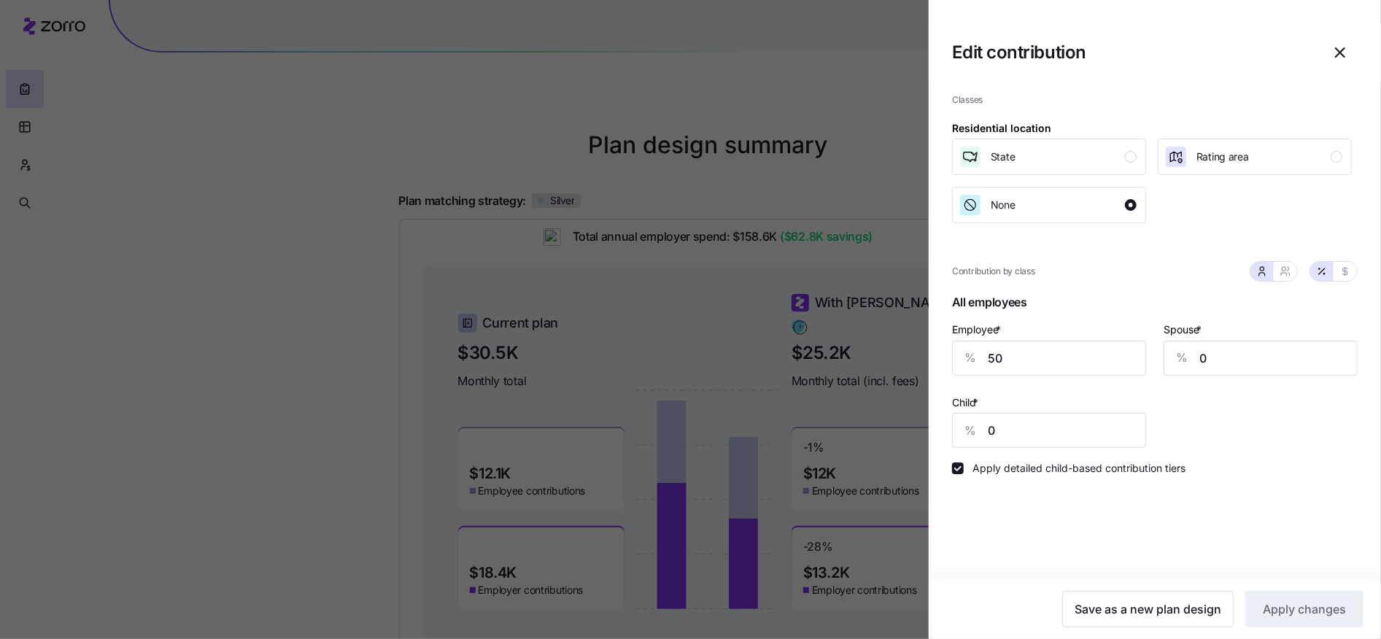
click at [1339, 49] on icon "button" at bounding box center [1341, 53] width 18 height 18
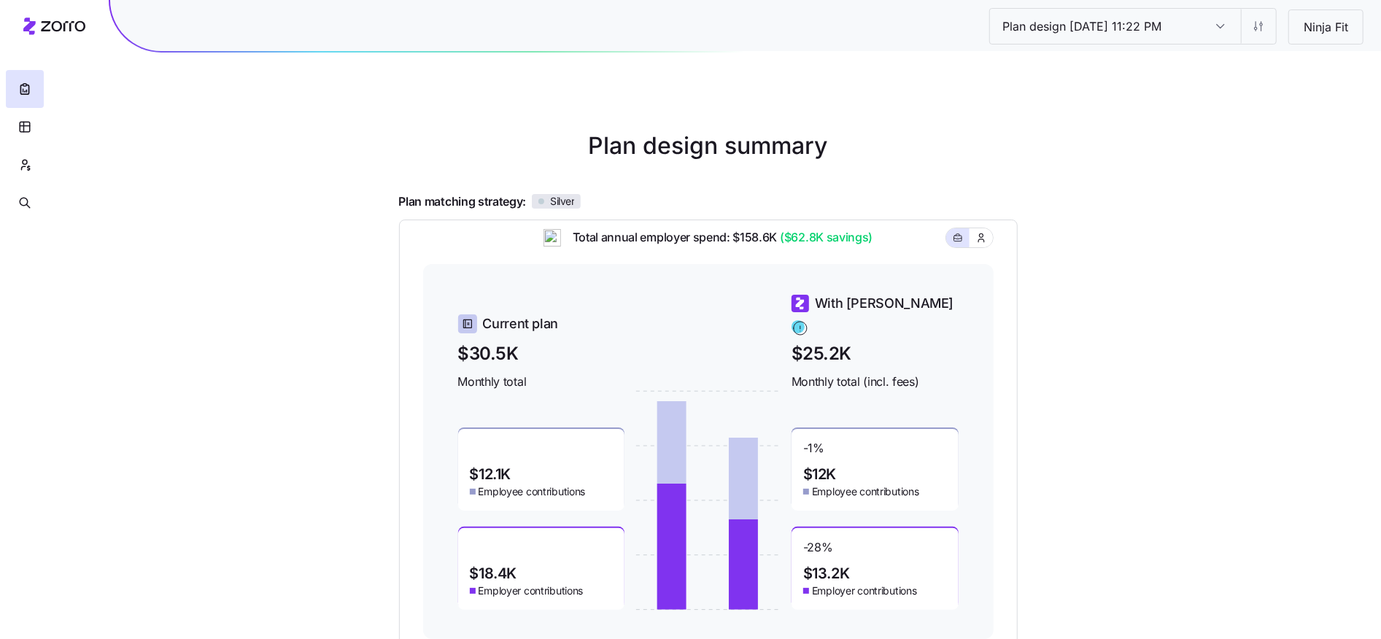
scroll to position [128, 0]
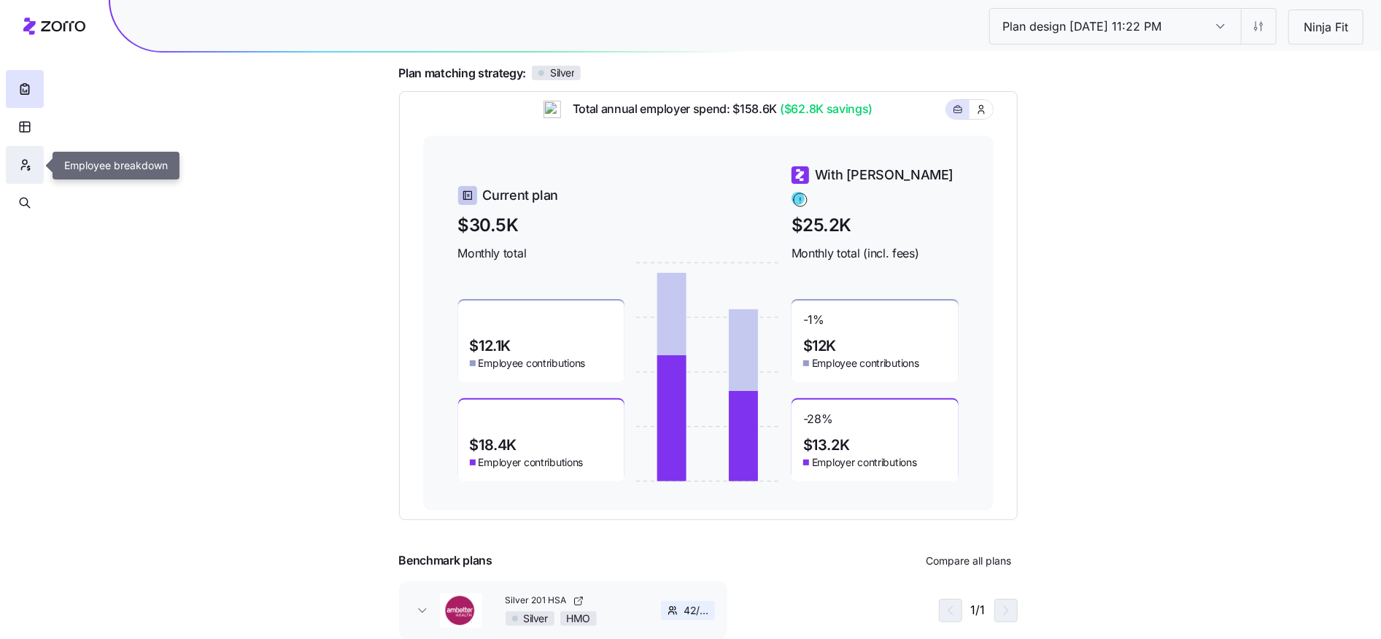
click at [27, 163] on icon "button" at bounding box center [24, 165] width 13 height 15
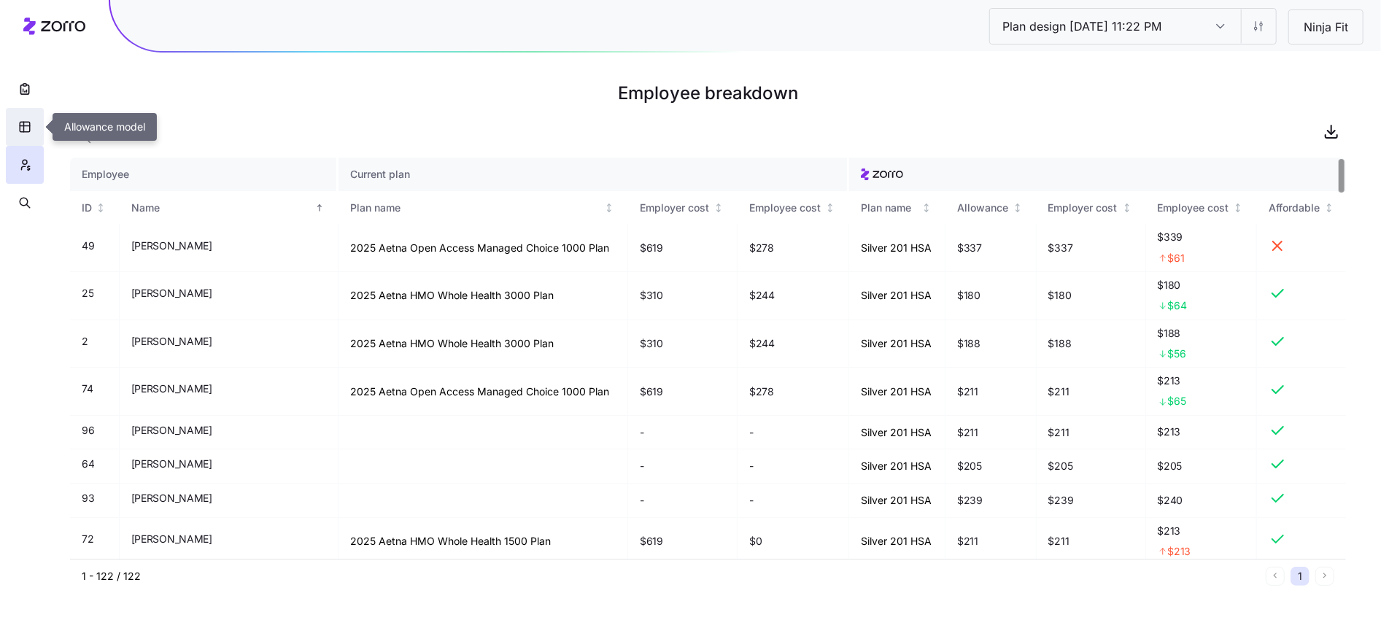
click at [20, 125] on icon "button" at bounding box center [24, 127] width 13 height 15
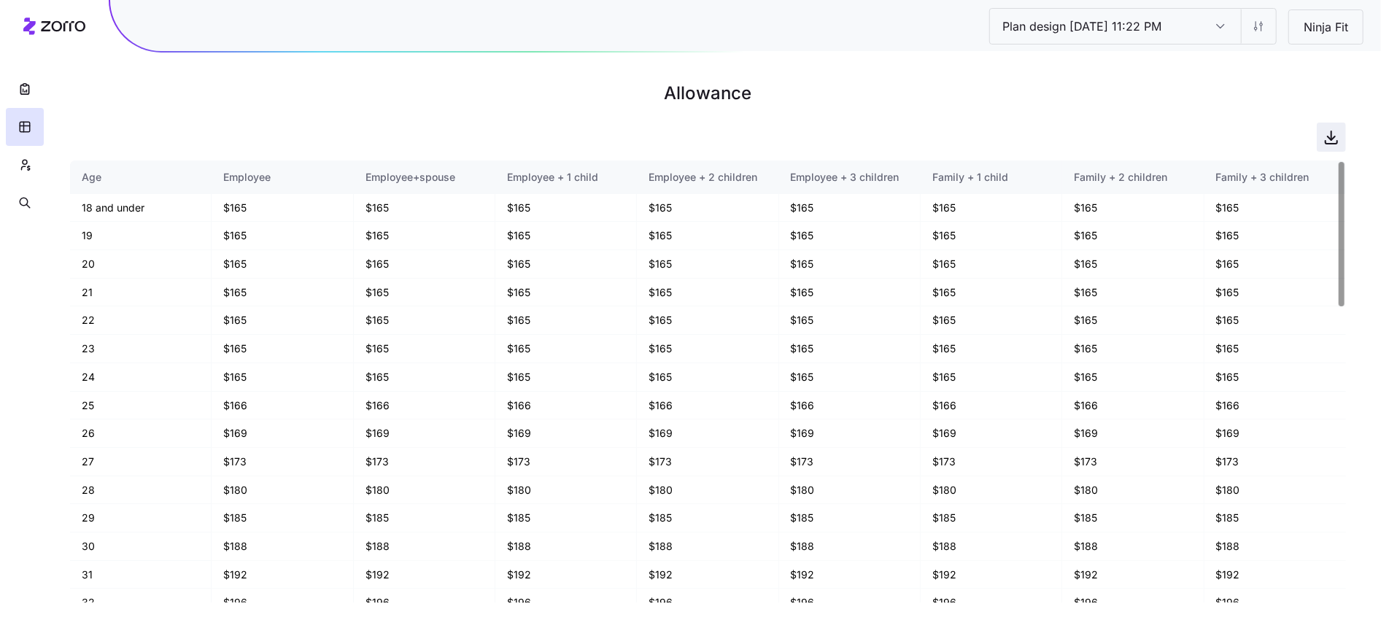
click at [1330, 139] on icon "button" at bounding box center [1332, 137] width 18 height 18
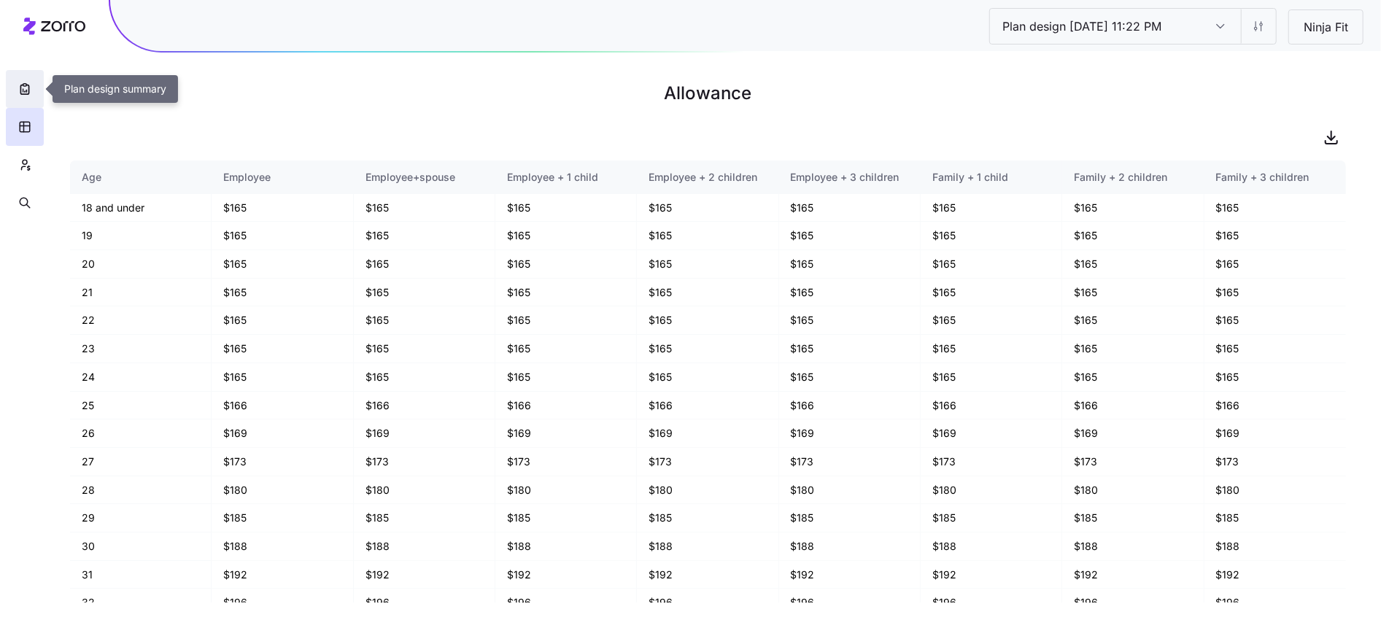
click at [24, 101] on button "button" at bounding box center [25, 89] width 38 height 38
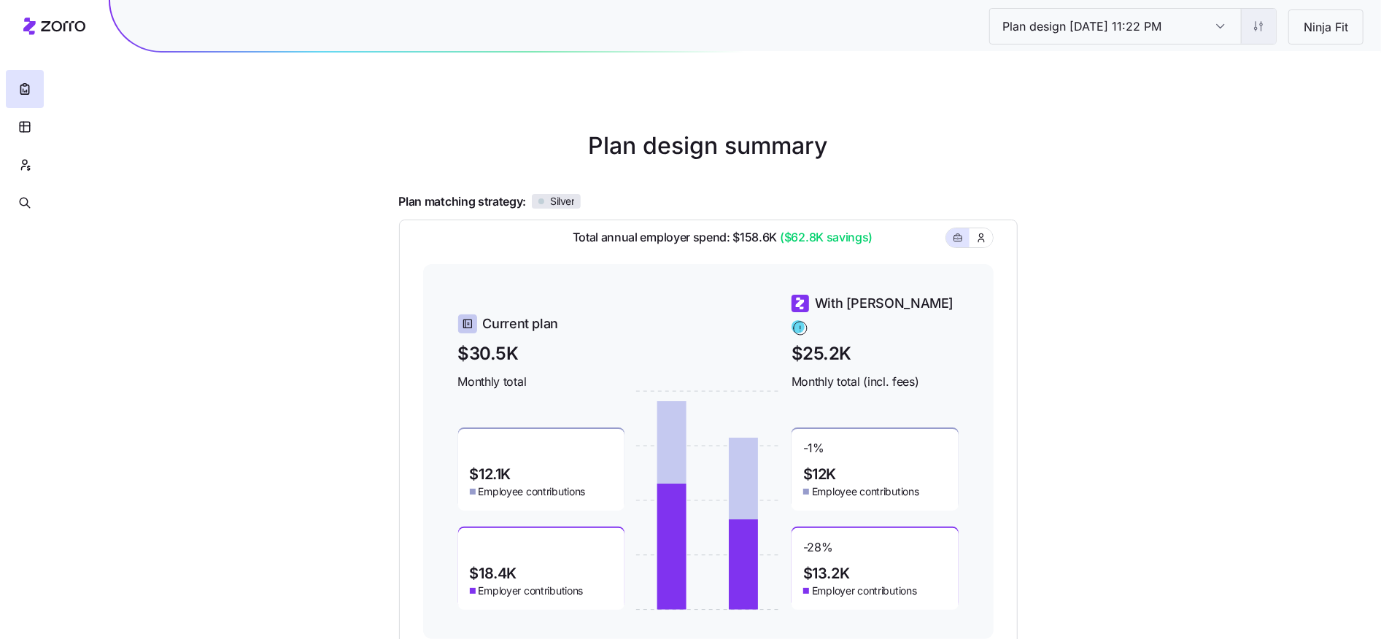
click at [1261, 23] on html "Plan design [DATE] 11:22 PM Plan design [DATE] 11:22 PM Ninja Fit Plan design s…" at bounding box center [690, 384] width 1381 height 768
click at [1237, 56] on div "Edit contribution" at bounding box center [1199, 64] width 145 height 23
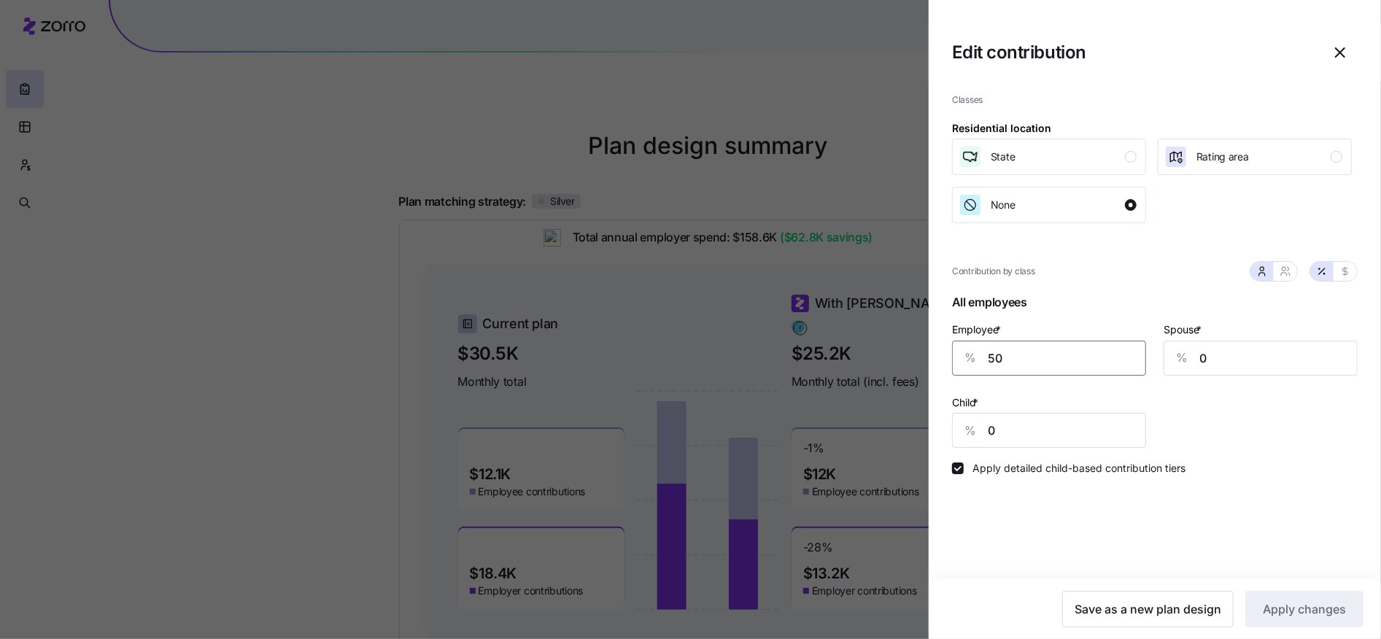
click at [1056, 370] on input "50" at bounding box center [1049, 358] width 194 height 35
type input "60"
click at [1291, 430] on div "Employee * % 60 Spouse * % 0 Child * % 0" at bounding box center [1154, 384] width 423 height 145
click at [1279, 609] on span "Apply changes" at bounding box center [1304, 609] width 83 height 18
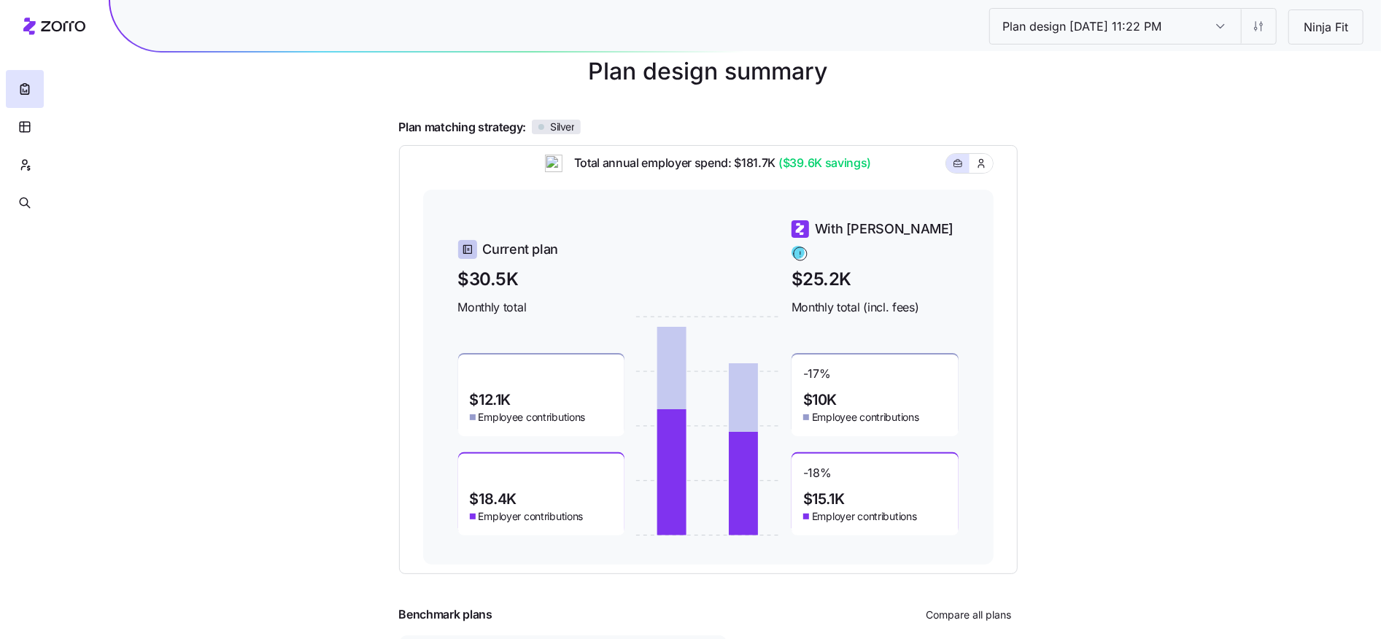
scroll to position [73, 0]
click at [27, 122] on icon "button" at bounding box center [25, 127] width 10 height 10
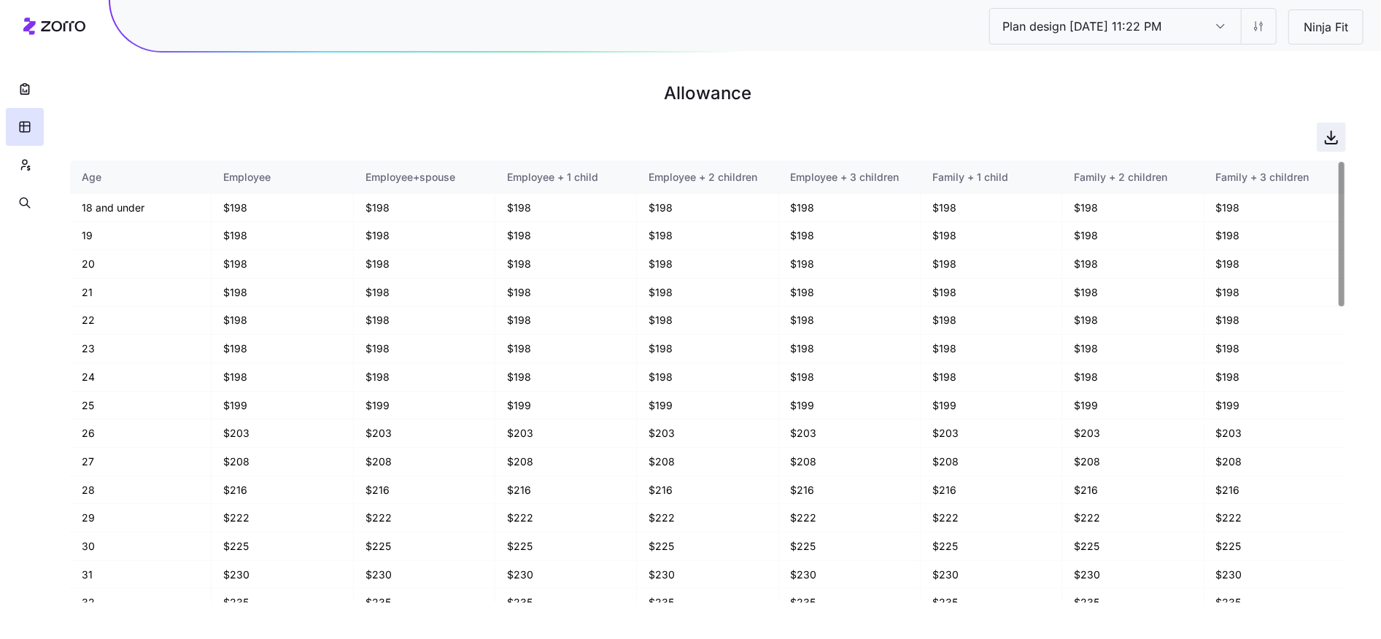
click at [1343, 132] on span "button" at bounding box center [1332, 137] width 28 height 28
click at [1248, 13] on html "Plan design [DATE] 11:22 PM Plan design [DATE] 11:22 PM Ninja Fit Allowance Age…" at bounding box center [690, 319] width 1381 height 639
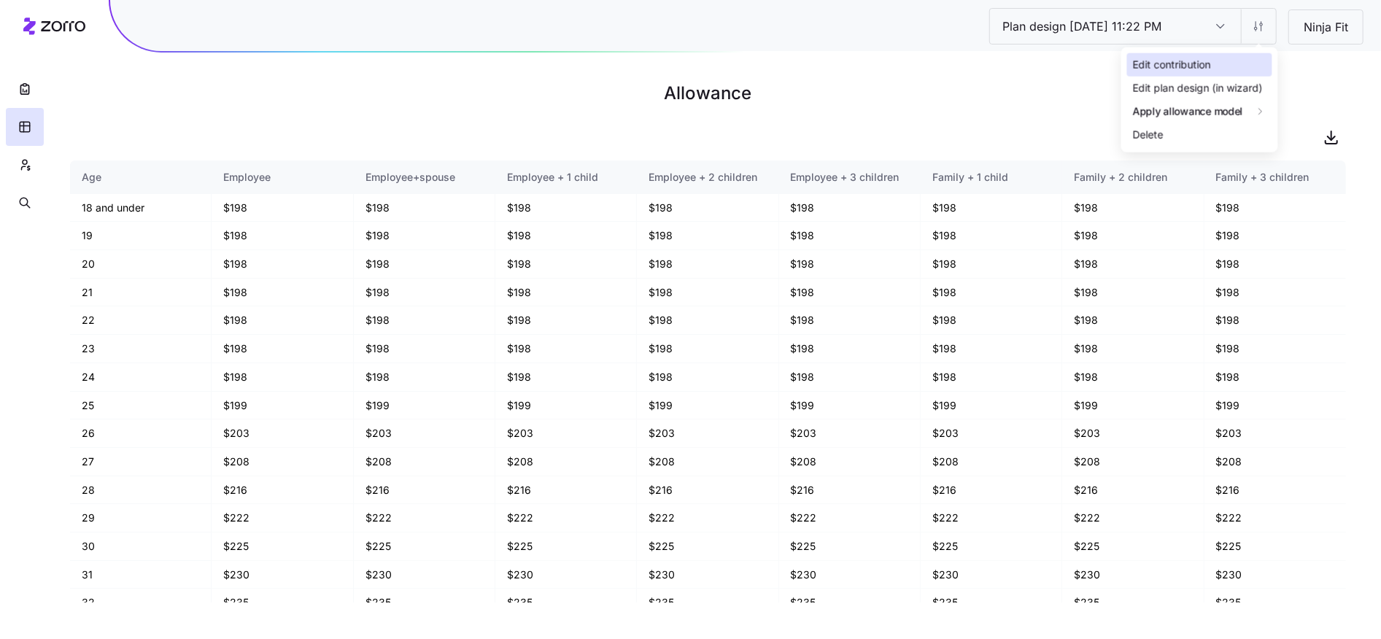
click at [1221, 58] on div "Edit contribution" at bounding box center [1199, 64] width 145 height 23
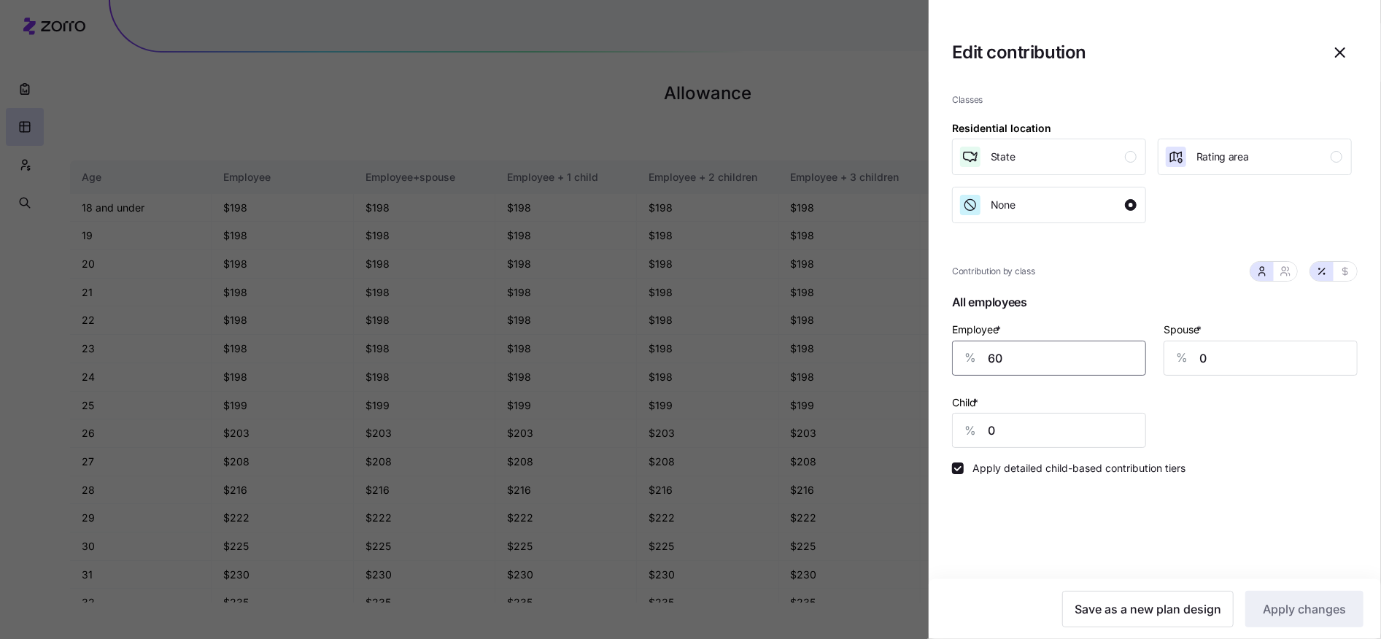
click at [993, 358] on input "60" at bounding box center [1049, 358] width 194 height 35
type input "70"
click at [1303, 617] on span "Apply changes" at bounding box center [1304, 609] width 83 height 18
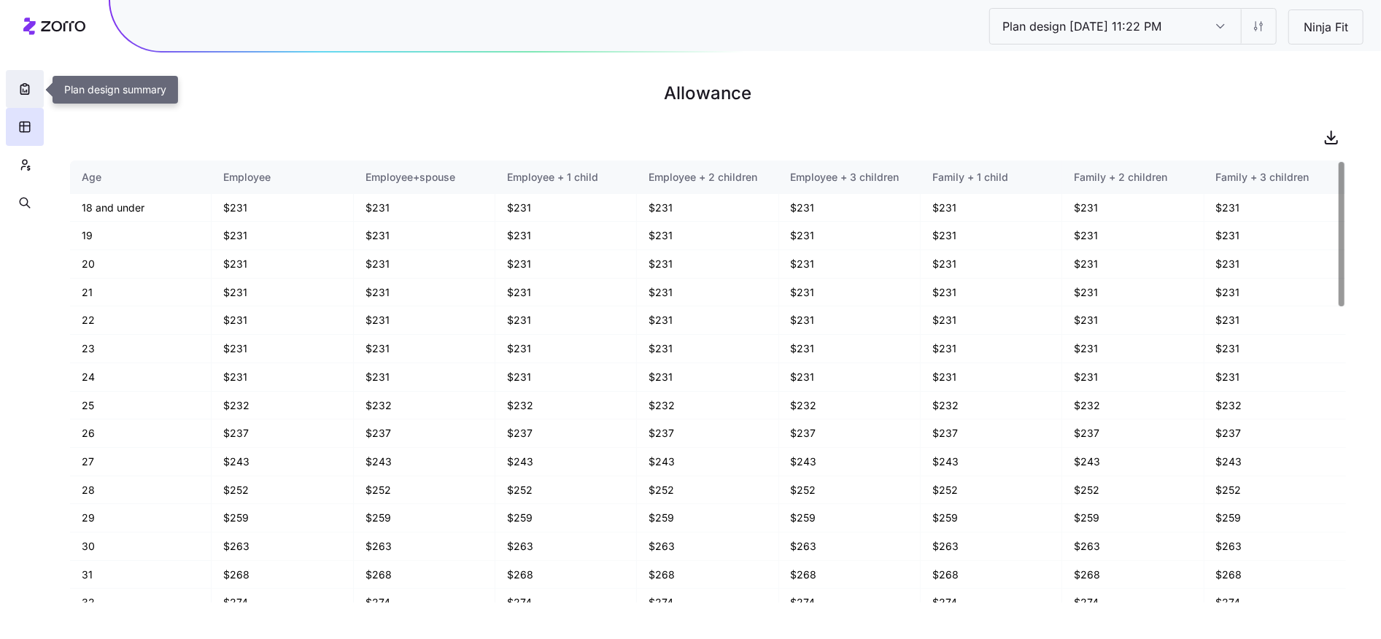
click at [25, 93] on icon "button" at bounding box center [25, 89] width 15 height 15
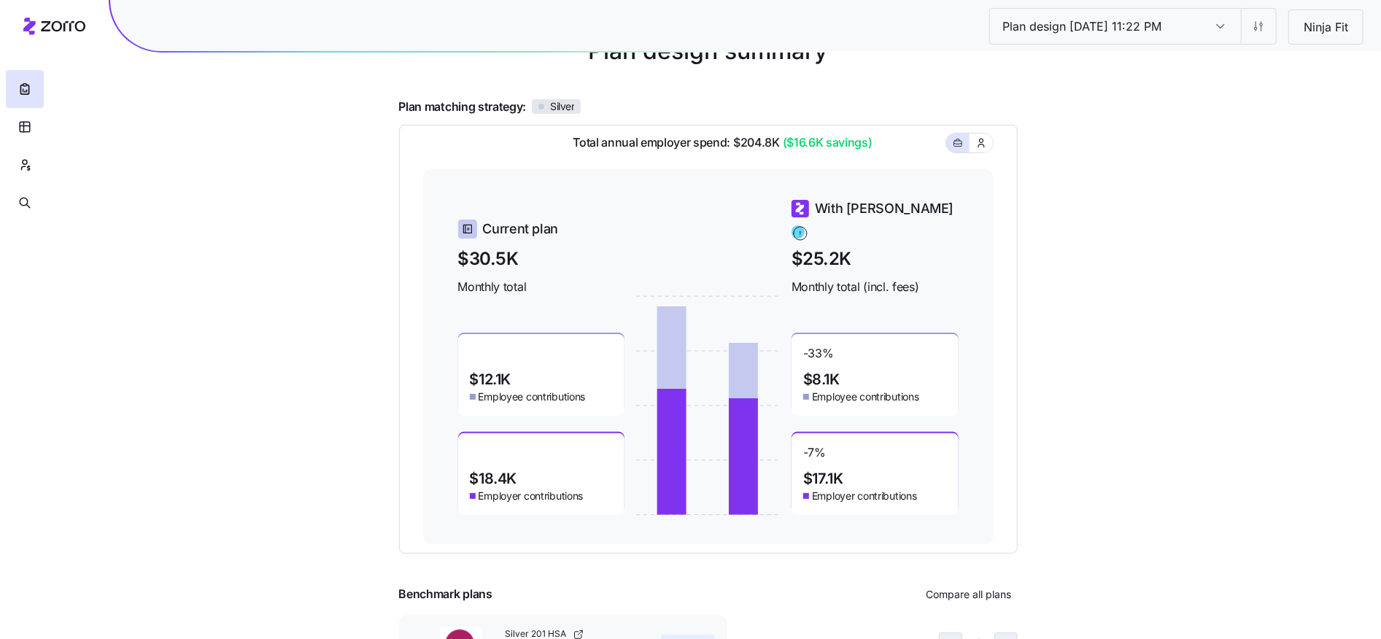
scroll to position [87, 0]
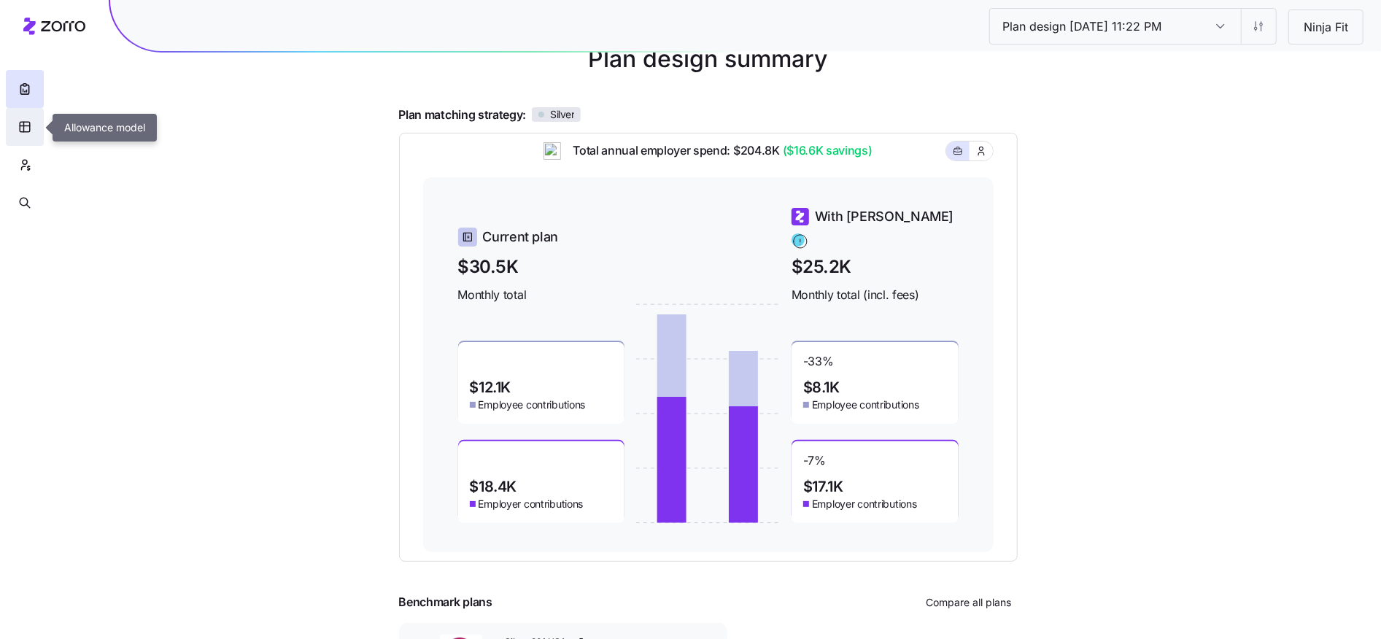
click at [21, 133] on icon "button" at bounding box center [24, 127] width 13 height 15
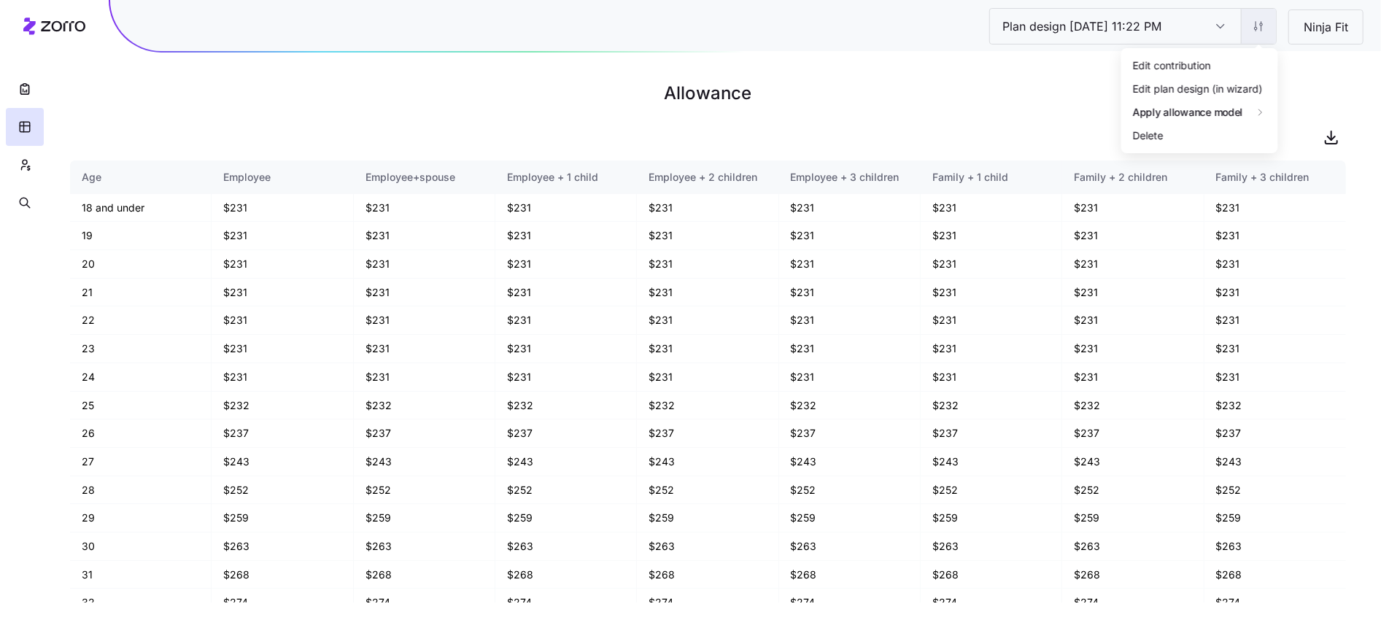
click at [1270, 26] on html "Plan design [DATE] 11:22 PM Plan design [DATE] 11:22 PM Ninja Fit Allowance Age…" at bounding box center [690, 319] width 1381 height 639
click at [1236, 58] on div "Edit contribution" at bounding box center [1199, 64] width 145 height 23
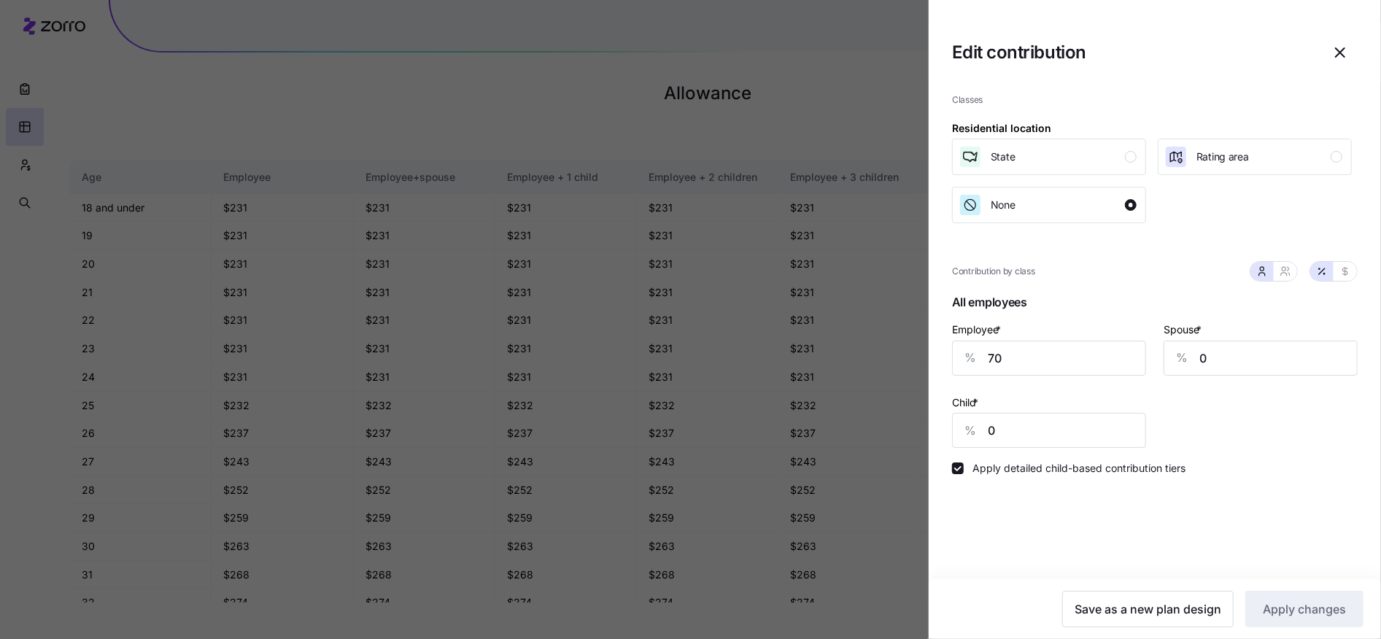
click at [1345, 58] on icon "button" at bounding box center [1341, 53] width 18 height 18
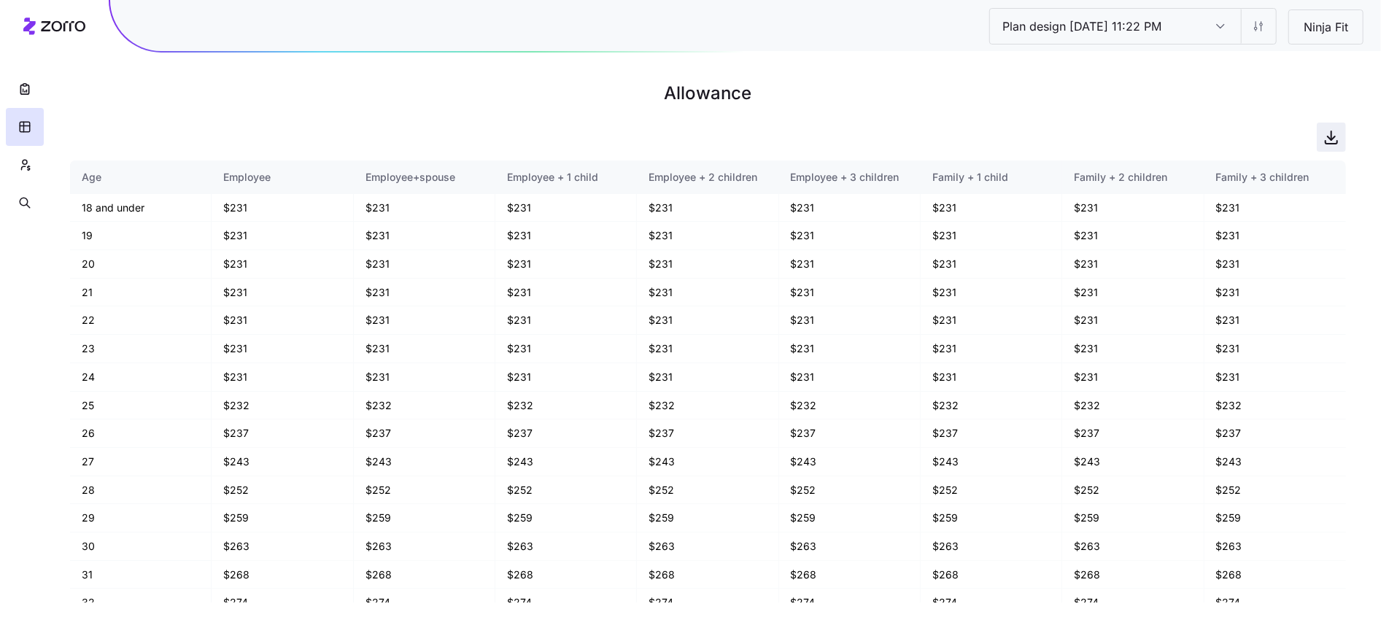
click at [1329, 135] on icon "button" at bounding box center [1332, 137] width 18 height 18
click at [16, 85] on button "button" at bounding box center [25, 89] width 38 height 38
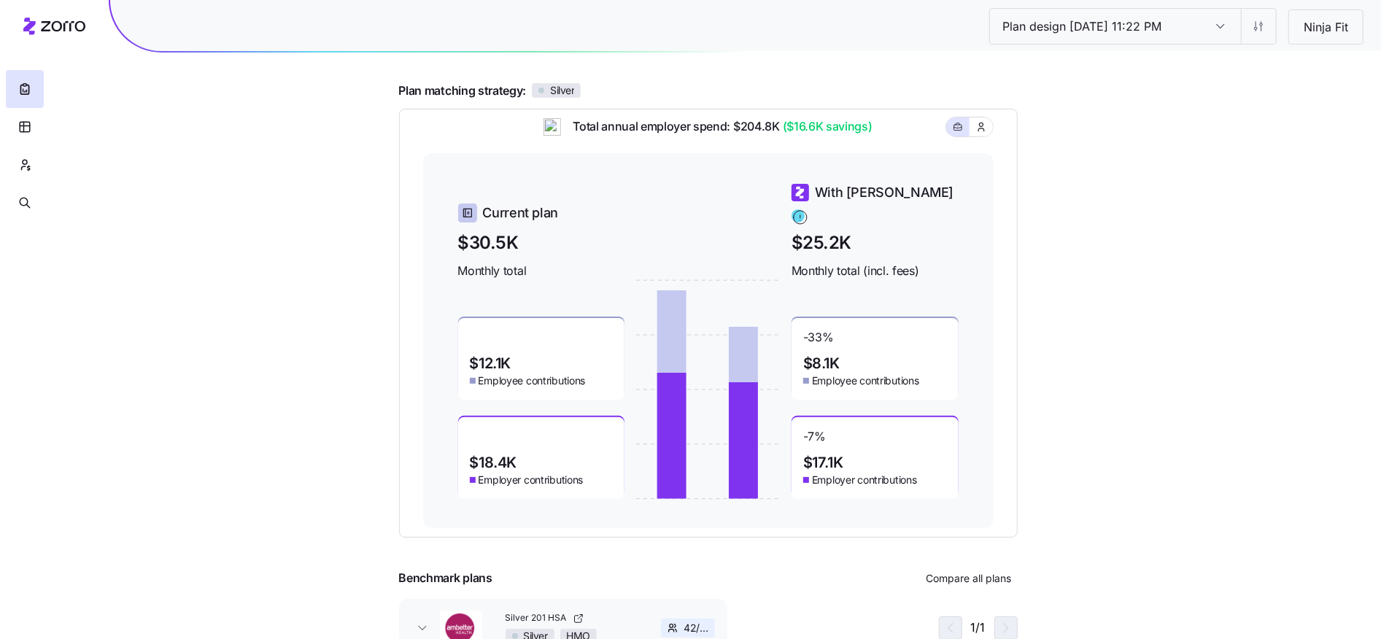
scroll to position [112, 0]
